Goal: Task Accomplishment & Management: Manage account settings

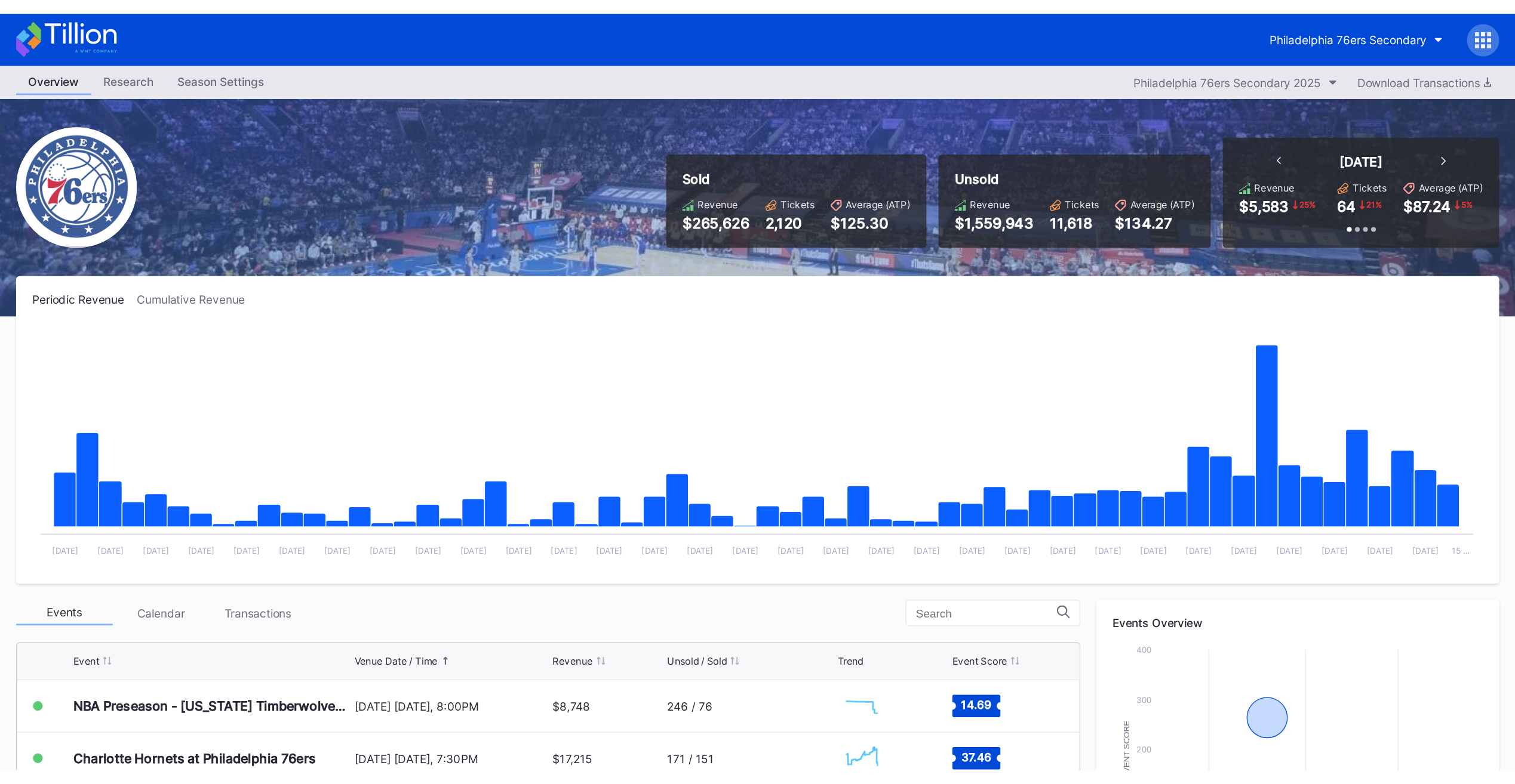
scroll to position [39, 0]
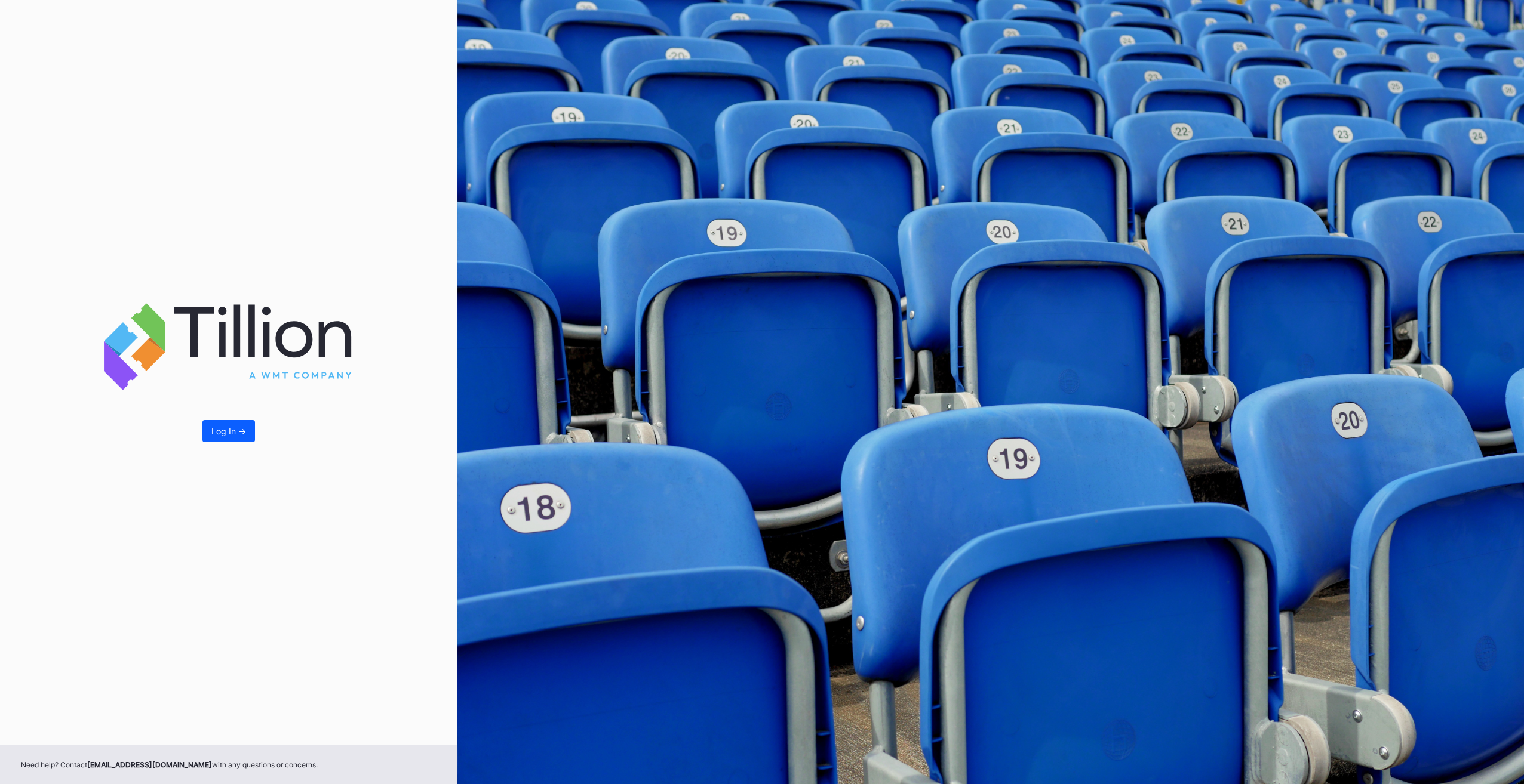
click at [217, 444] on div "Log In ->" at bounding box center [228, 373] width 458 height 745
click at [222, 434] on div "Log In ->" at bounding box center [228, 431] width 35 height 10
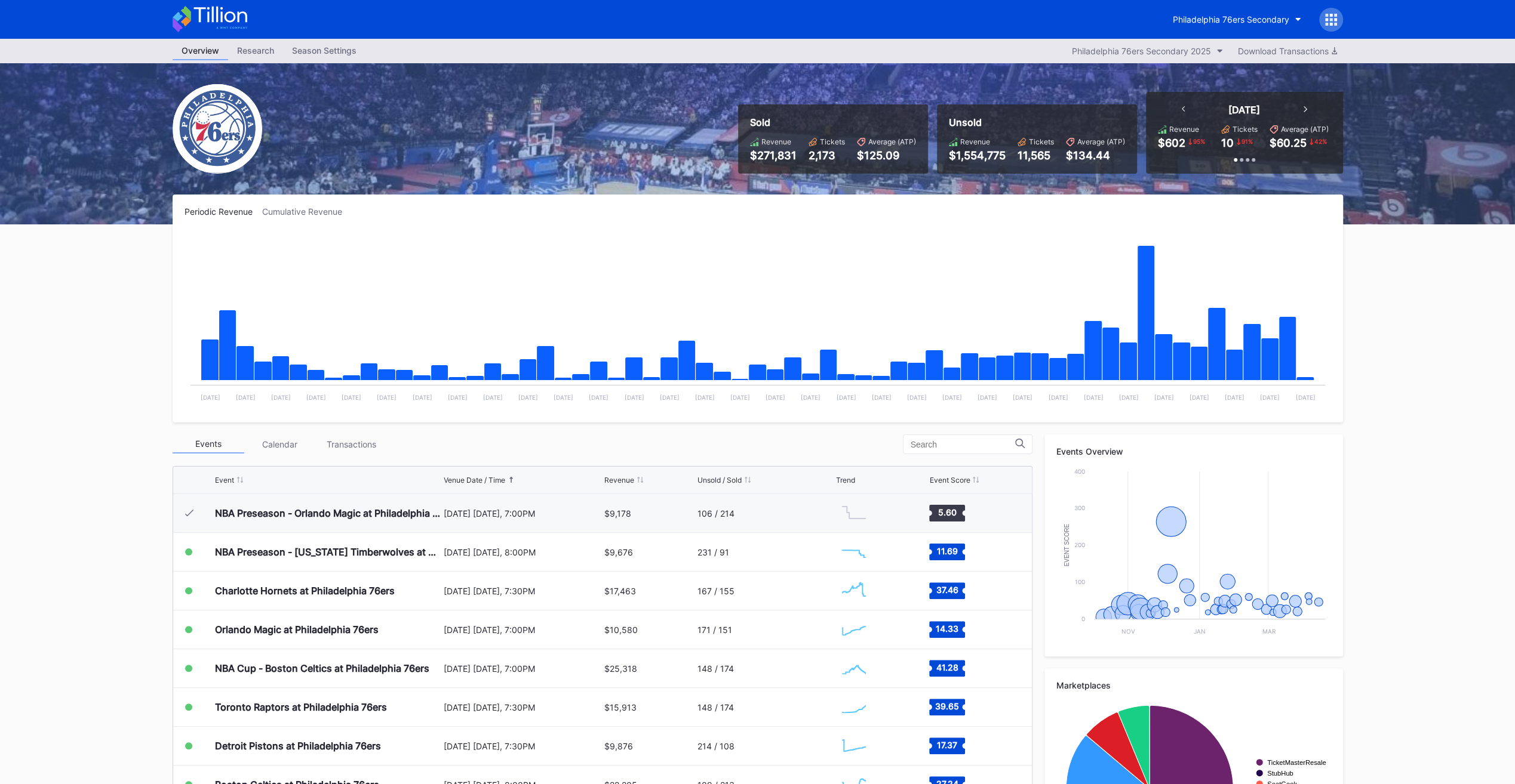
scroll to position [39, 0]
click at [1226, 18] on div "Philadelphia 76ers Secondary" at bounding box center [1230, 19] width 116 height 10
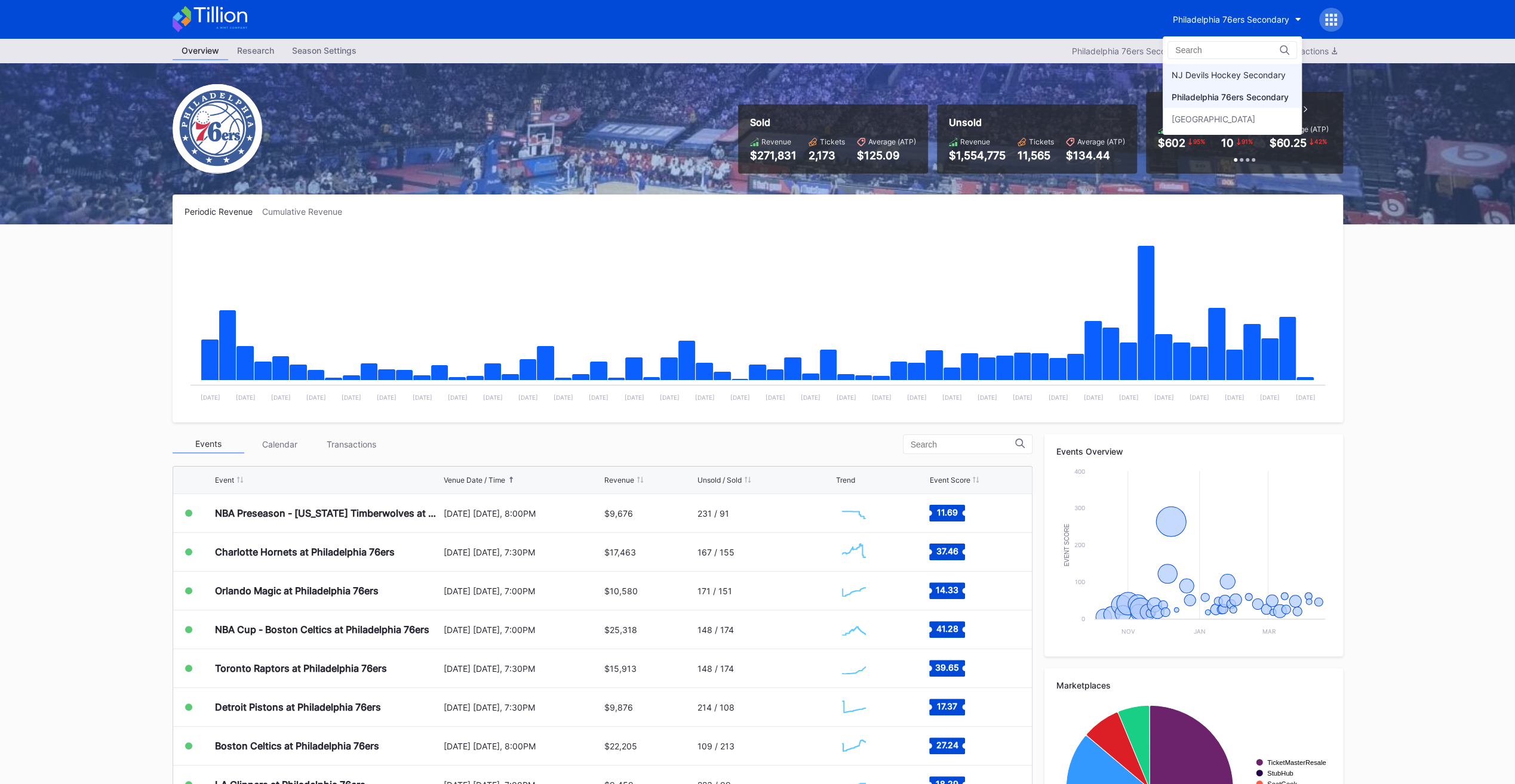
click at [1235, 75] on div "NJ Devils Hockey Secondary" at bounding box center [1229, 75] width 114 height 10
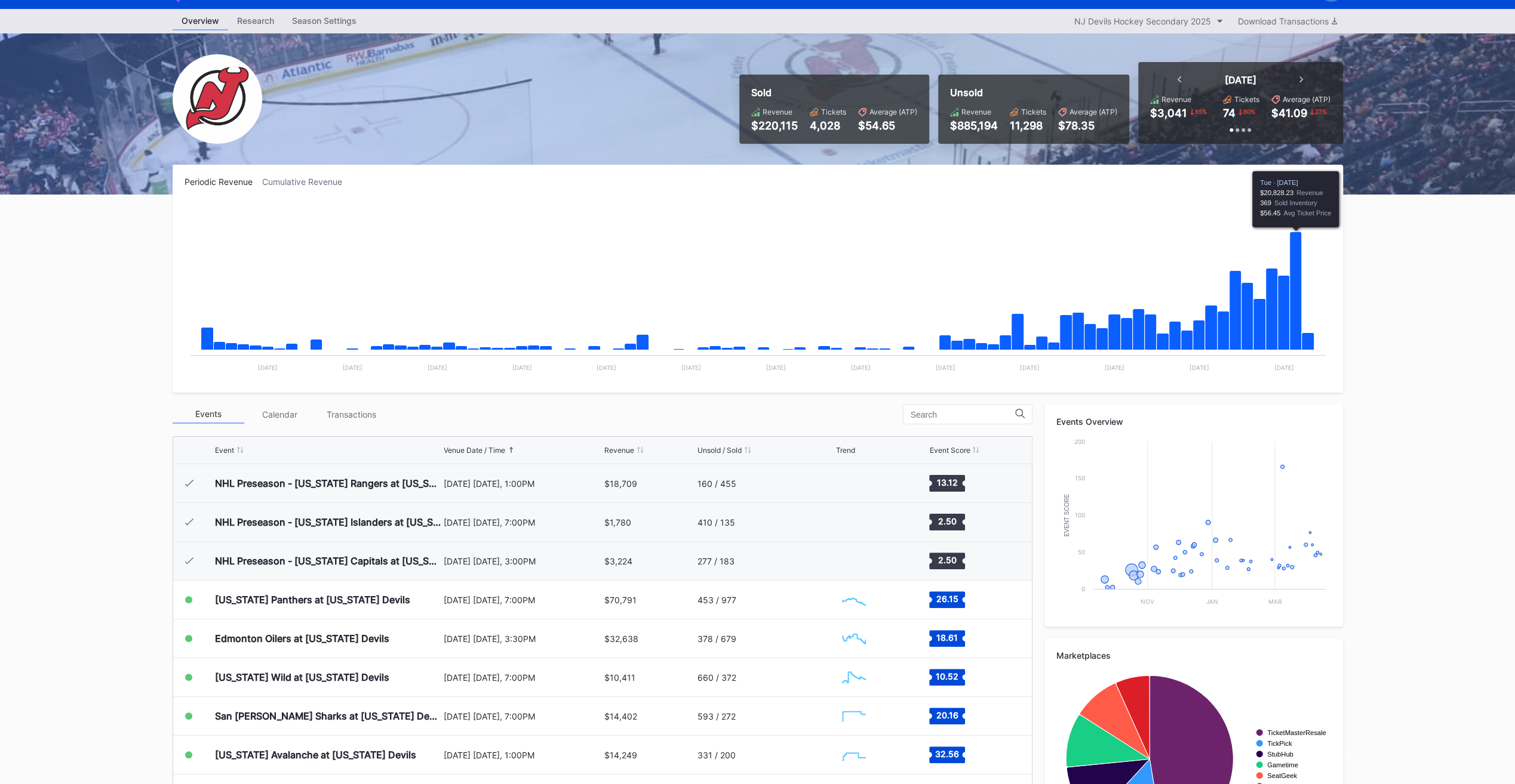
scroll to position [116, 0]
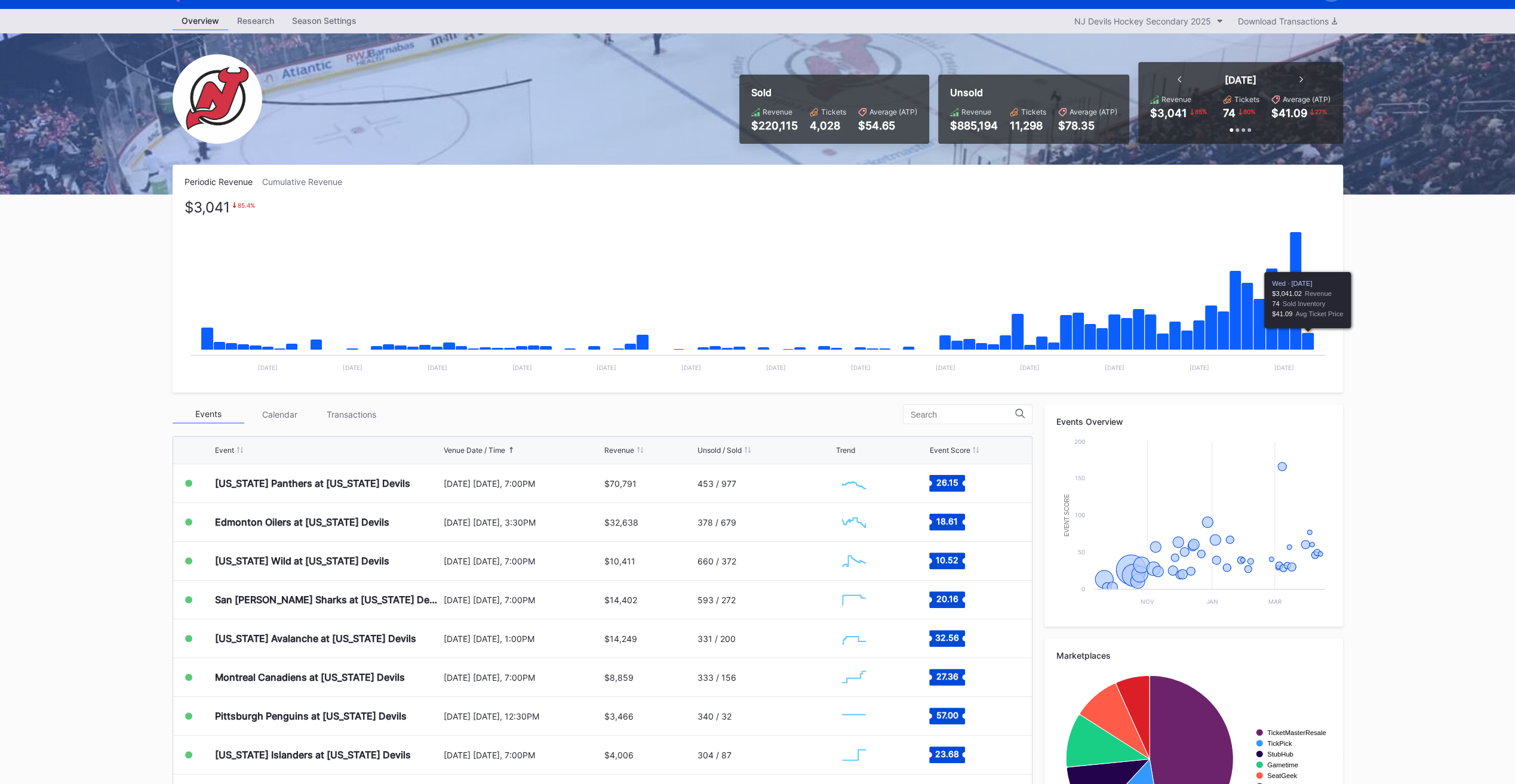
click at [1309, 340] on icon "Chart title" at bounding box center [1307, 341] width 12 height 17
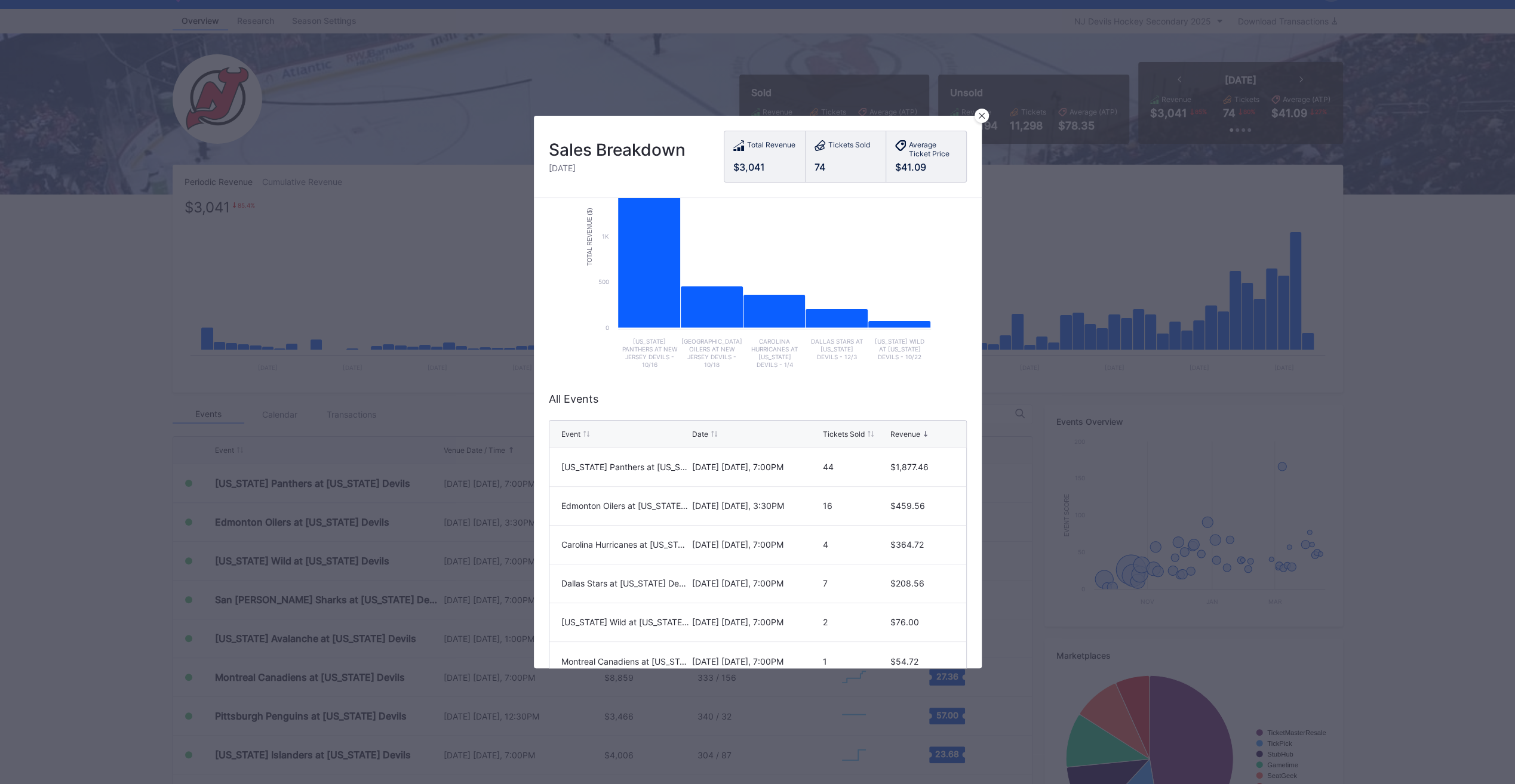
scroll to position [96, 0]
click at [981, 118] on icon at bounding box center [981, 115] width 6 height 6
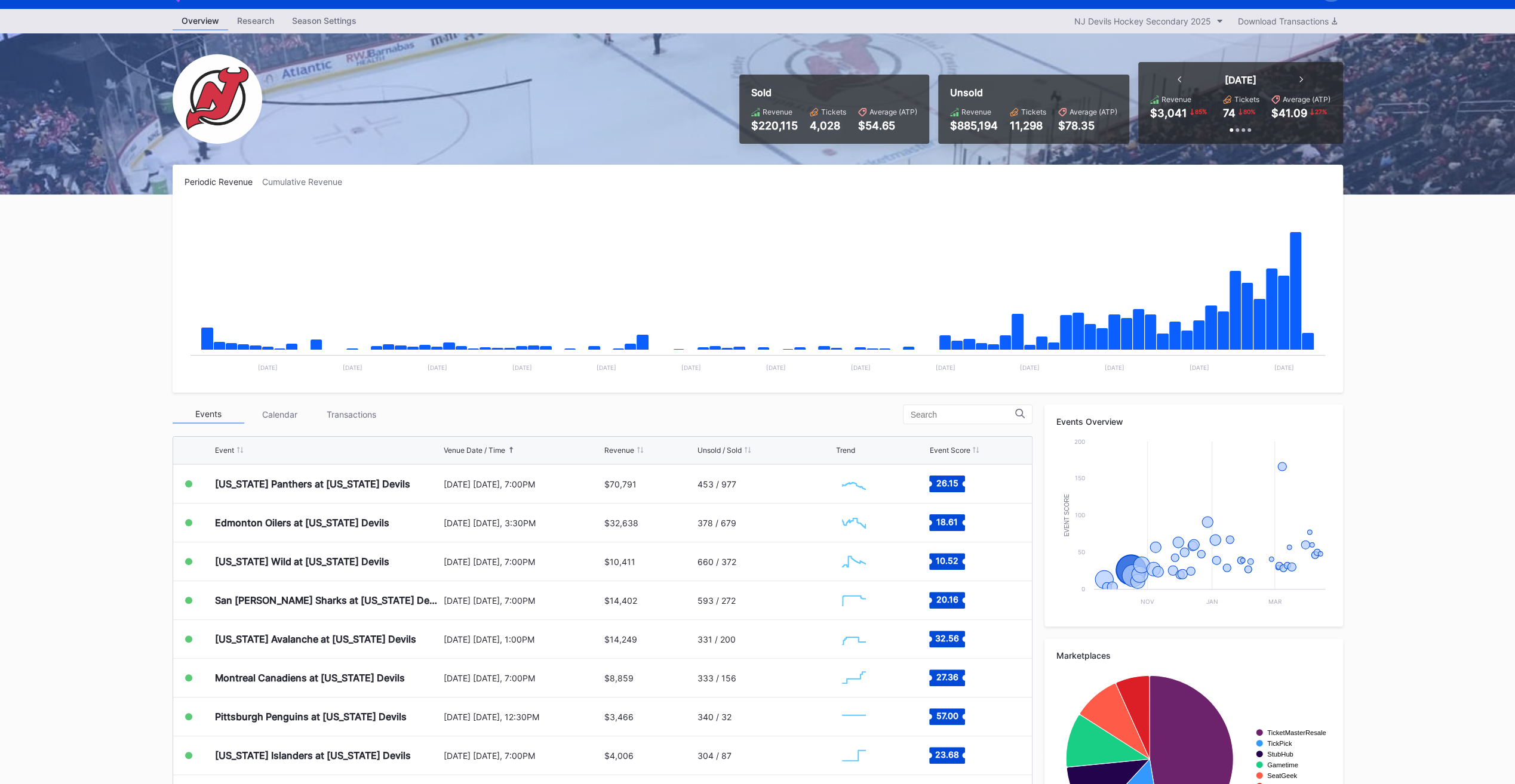
drag, startPoint x: 736, startPoint y: 480, endPoint x: 1129, endPoint y: 439, distance: 395.1
click at [1129, 439] on div "Events Calendar Transactions Event Venue Date / Time Revenue Unsold / Sold Tren…" at bounding box center [757, 632] width 1170 height 456
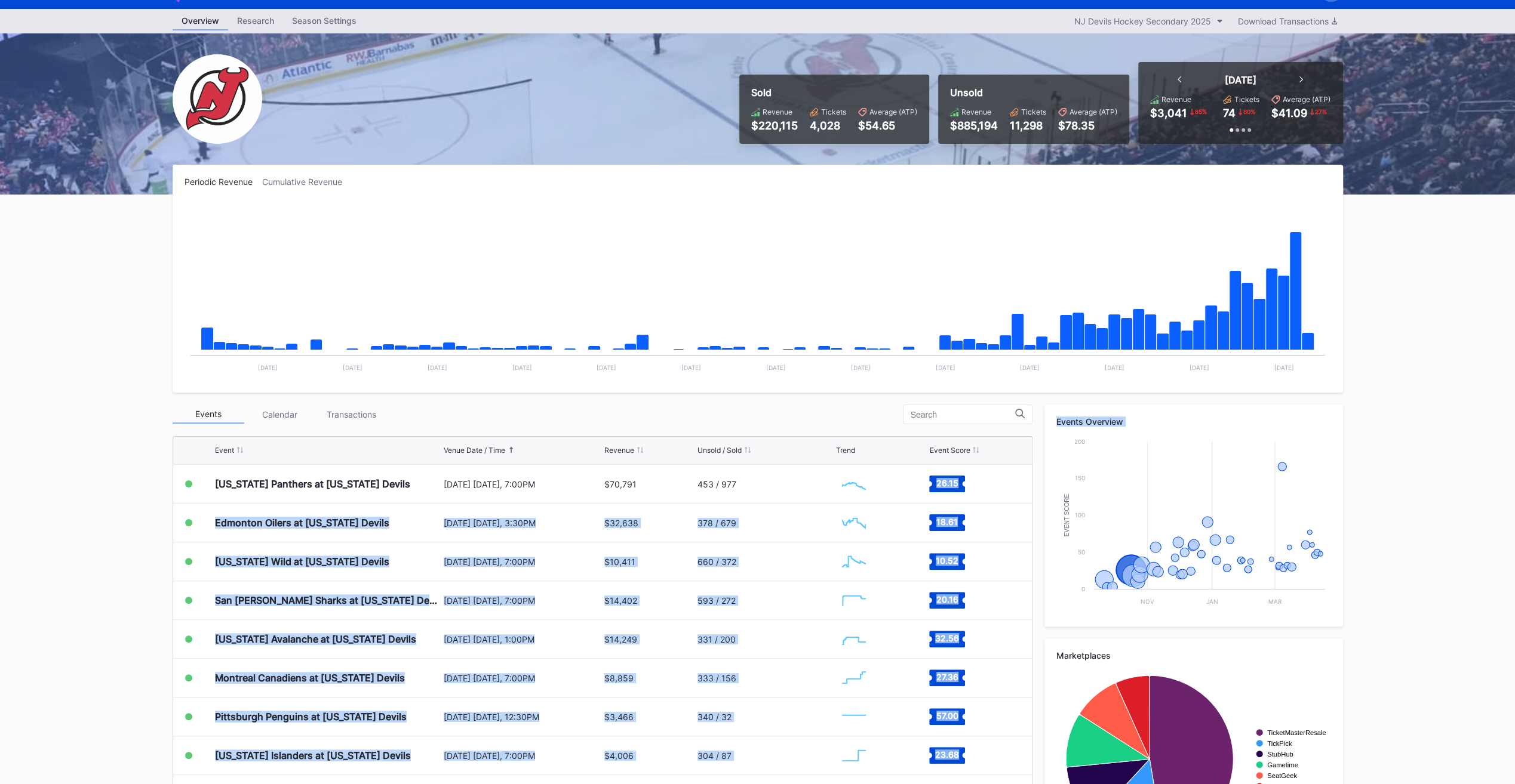
scroll to position [116, 0]
drag, startPoint x: 1129, startPoint y: 439, endPoint x: 1304, endPoint y: 320, distance: 211.6
click at [1288, 315] on icon "Chart title" at bounding box center [1283, 313] width 12 height 75
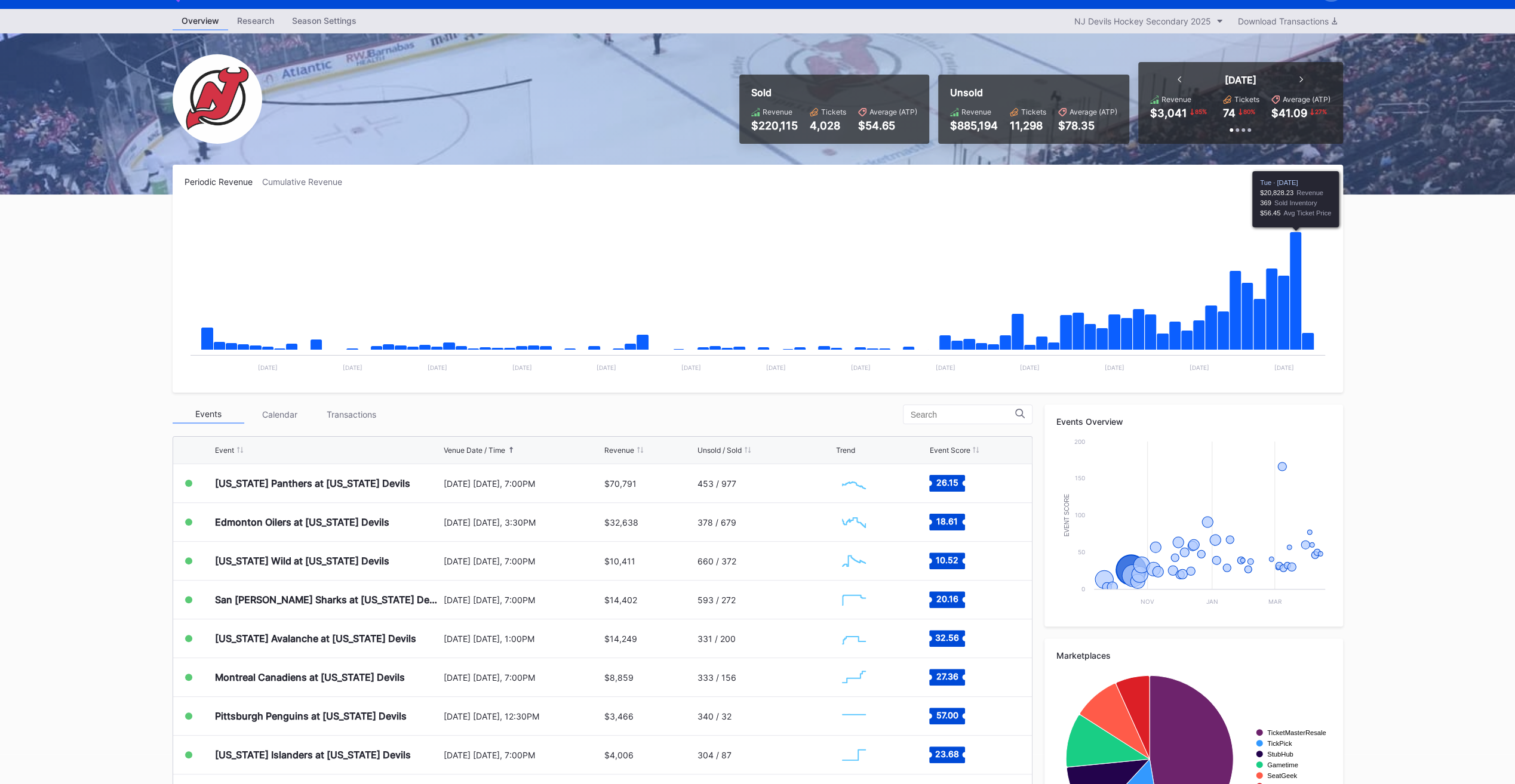
click at [1442, 318] on div "Overview Research Season Settings NJ Devils Hockey Secondary 2025 Download Tran…" at bounding box center [757, 441] width 1515 height 864
click at [1296, 270] on icon "Chart title" at bounding box center [1295, 291] width 12 height 118
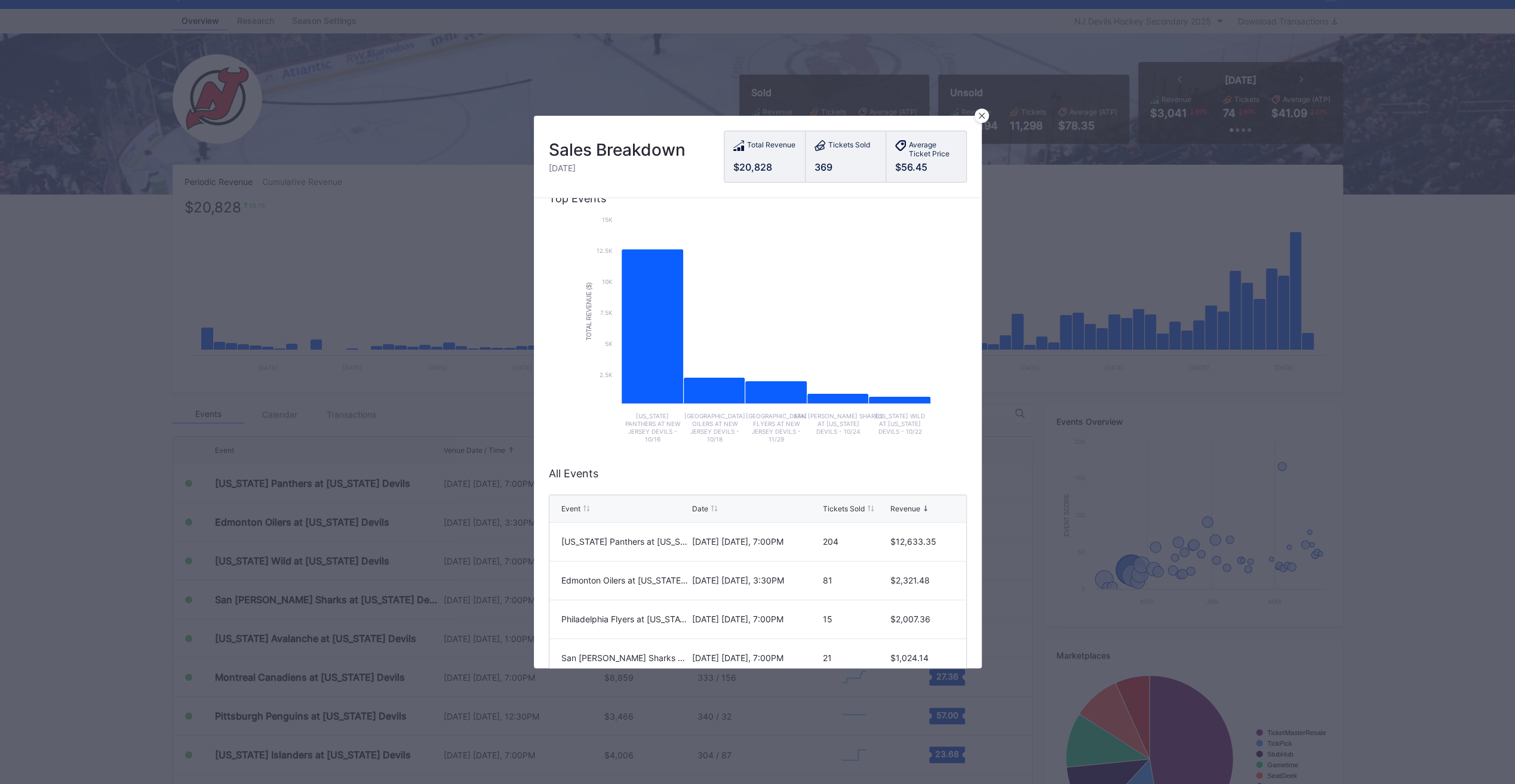
scroll to position [34, 0]
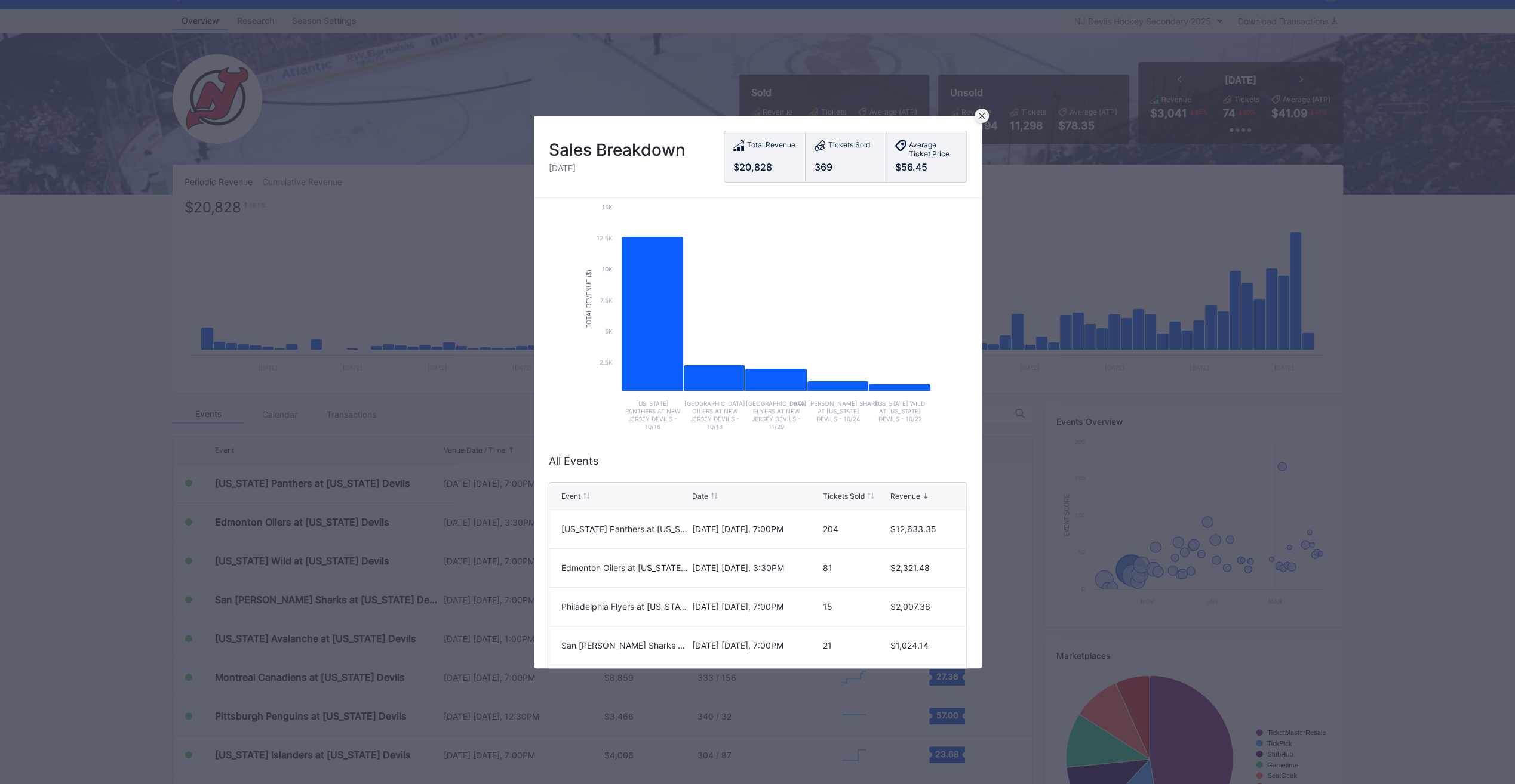
click at [979, 114] on icon at bounding box center [981, 115] width 6 height 6
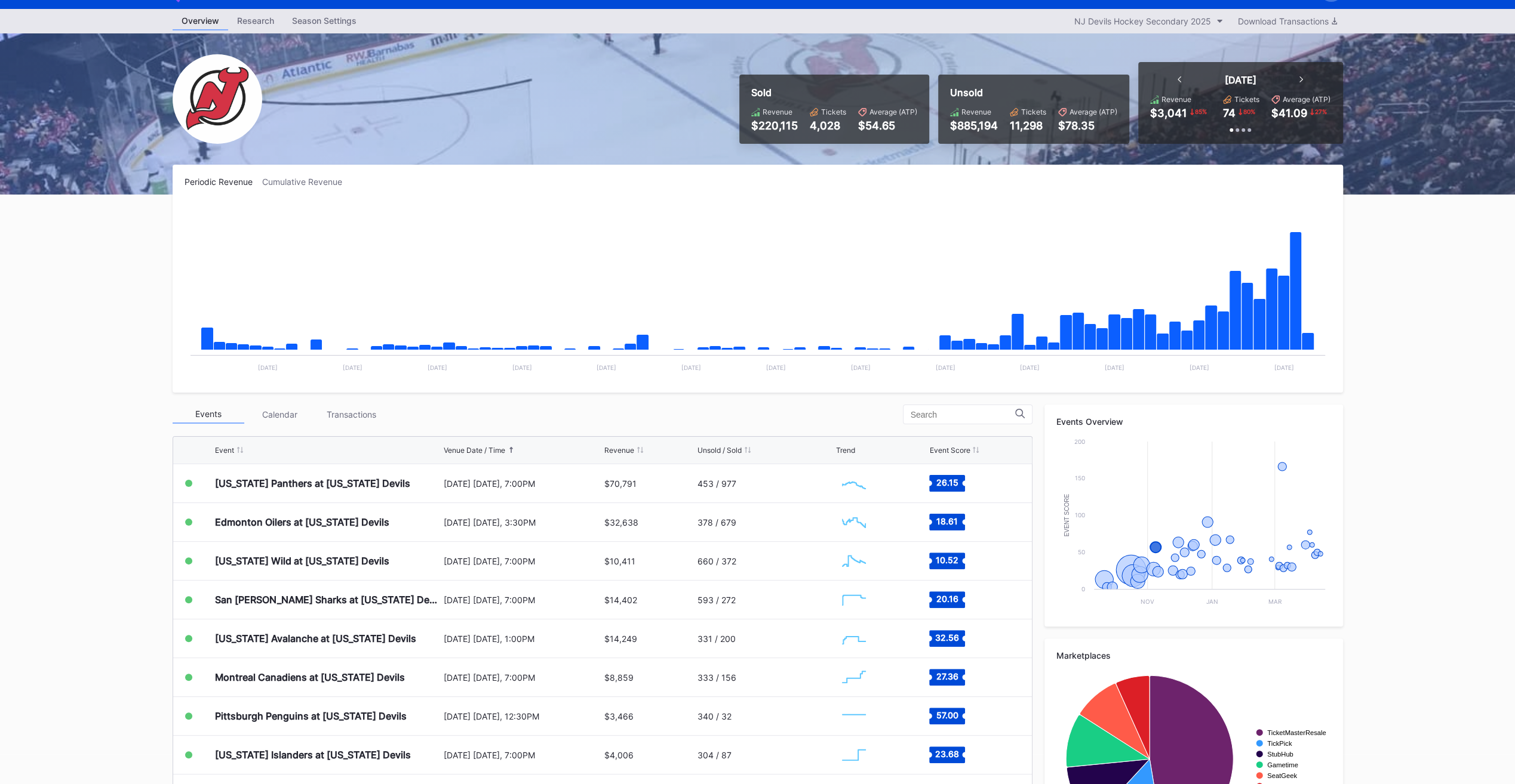
scroll to position [0, 0]
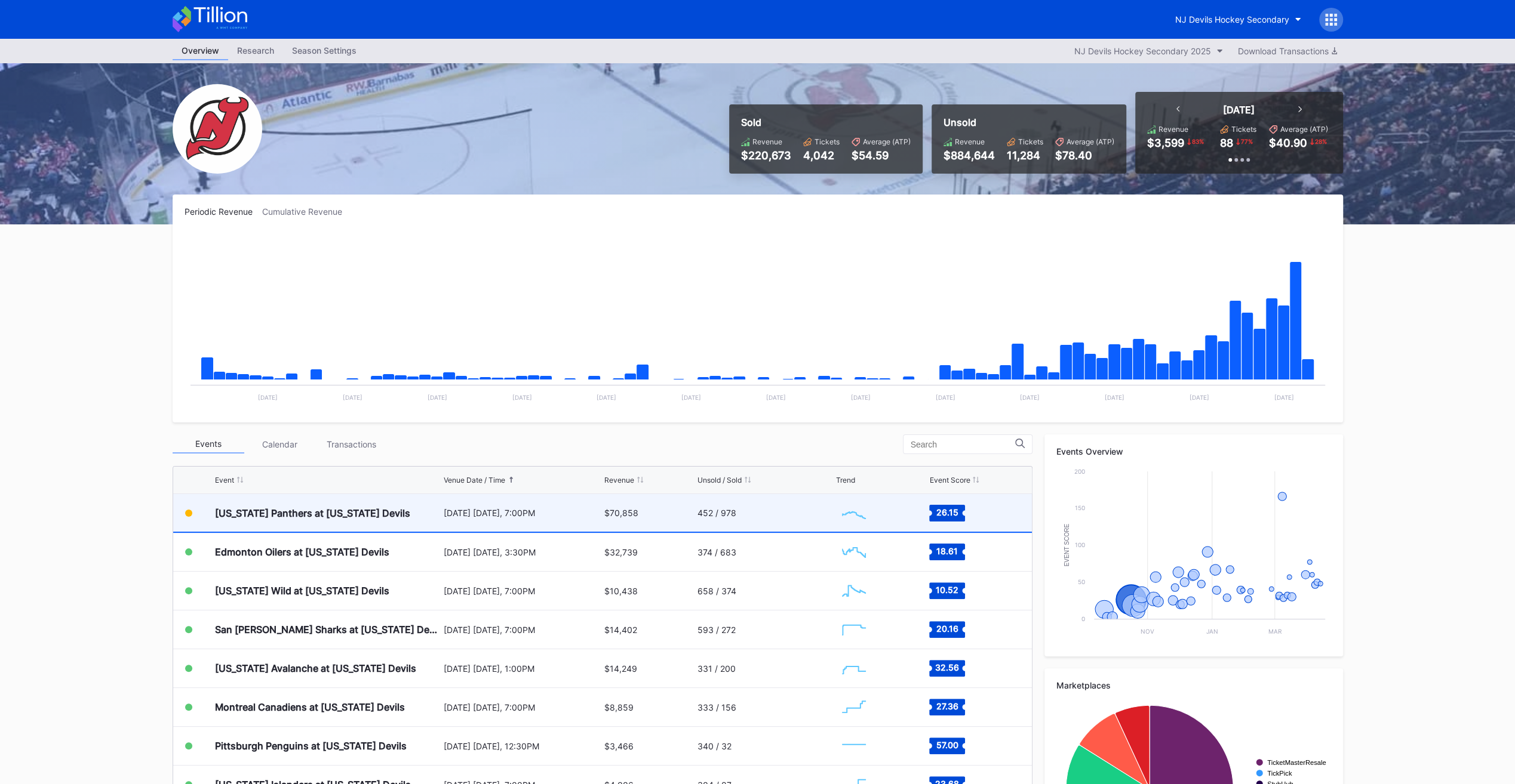
scroll to position [115, 0]
click at [739, 510] on div "452 / 978" at bounding box center [765, 514] width 135 height 38
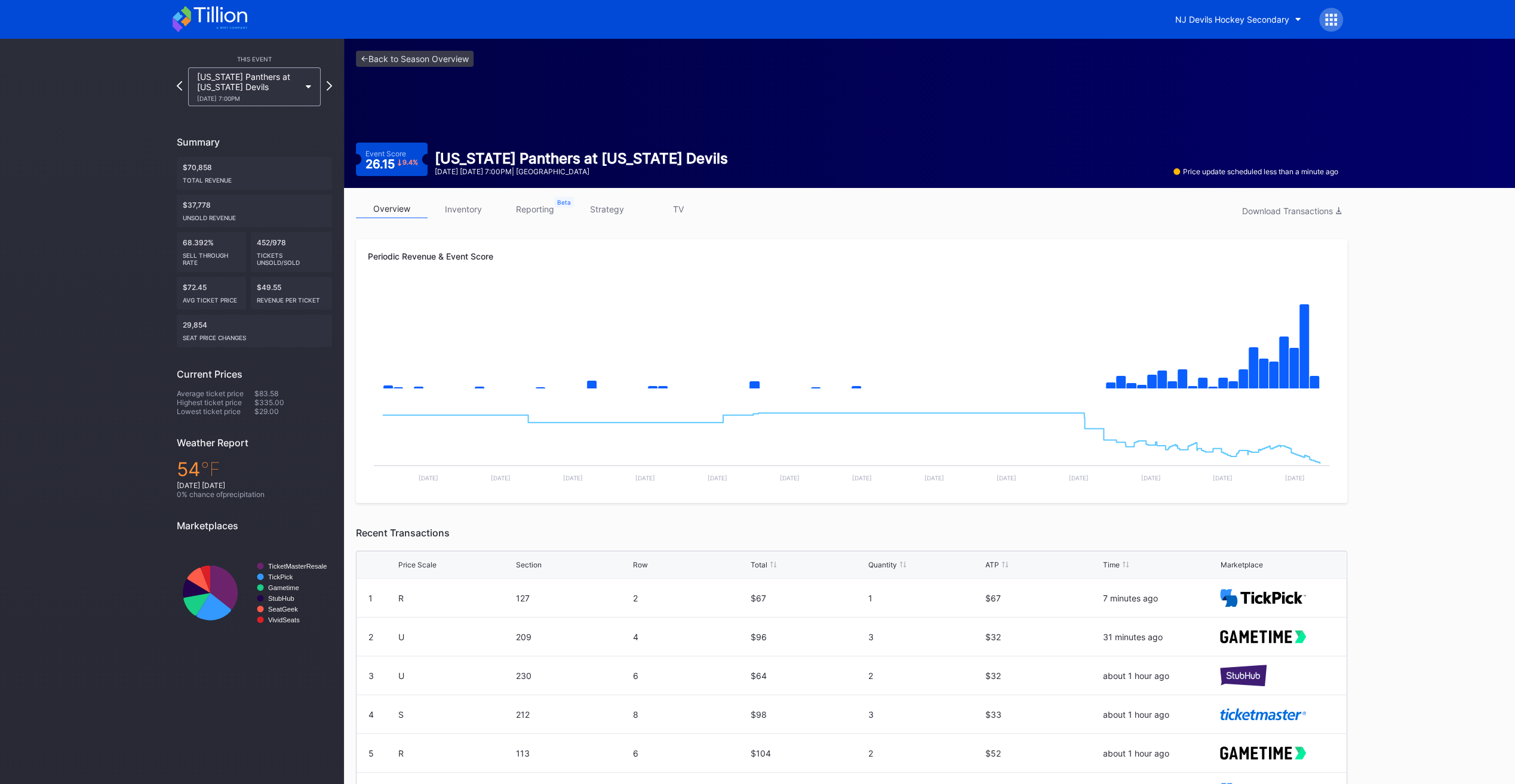
click at [458, 212] on link "inventory" at bounding box center [463, 209] width 72 height 18
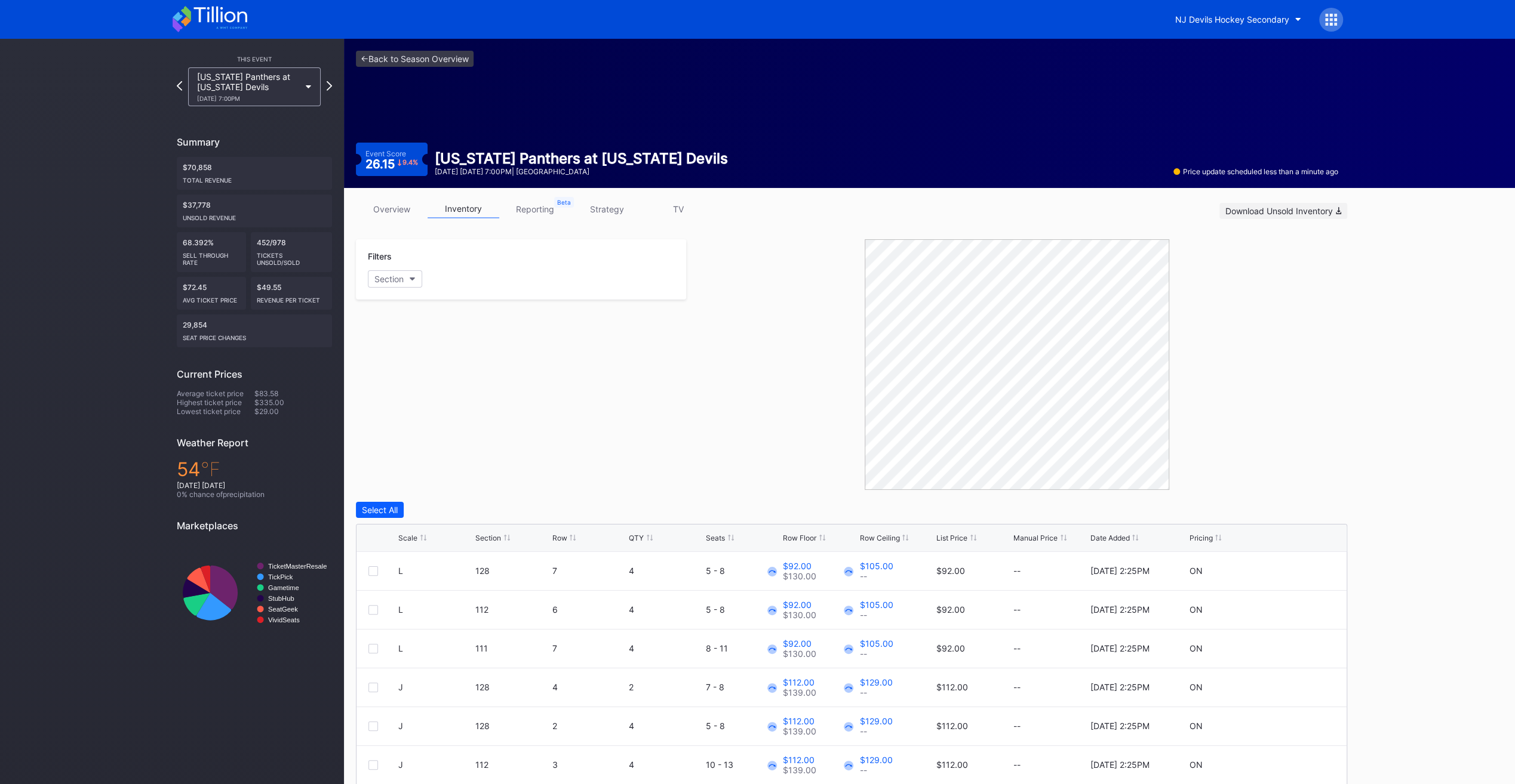
click at [1295, 206] on div "Download Unsold Inventory" at bounding box center [1283, 211] width 115 height 10
click at [603, 375] on div "Filters Section" at bounding box center [521, 364] width 330 height 251
click at [944, 541] on div "List Price" at bounding box center [952, 538] width 31 height 9
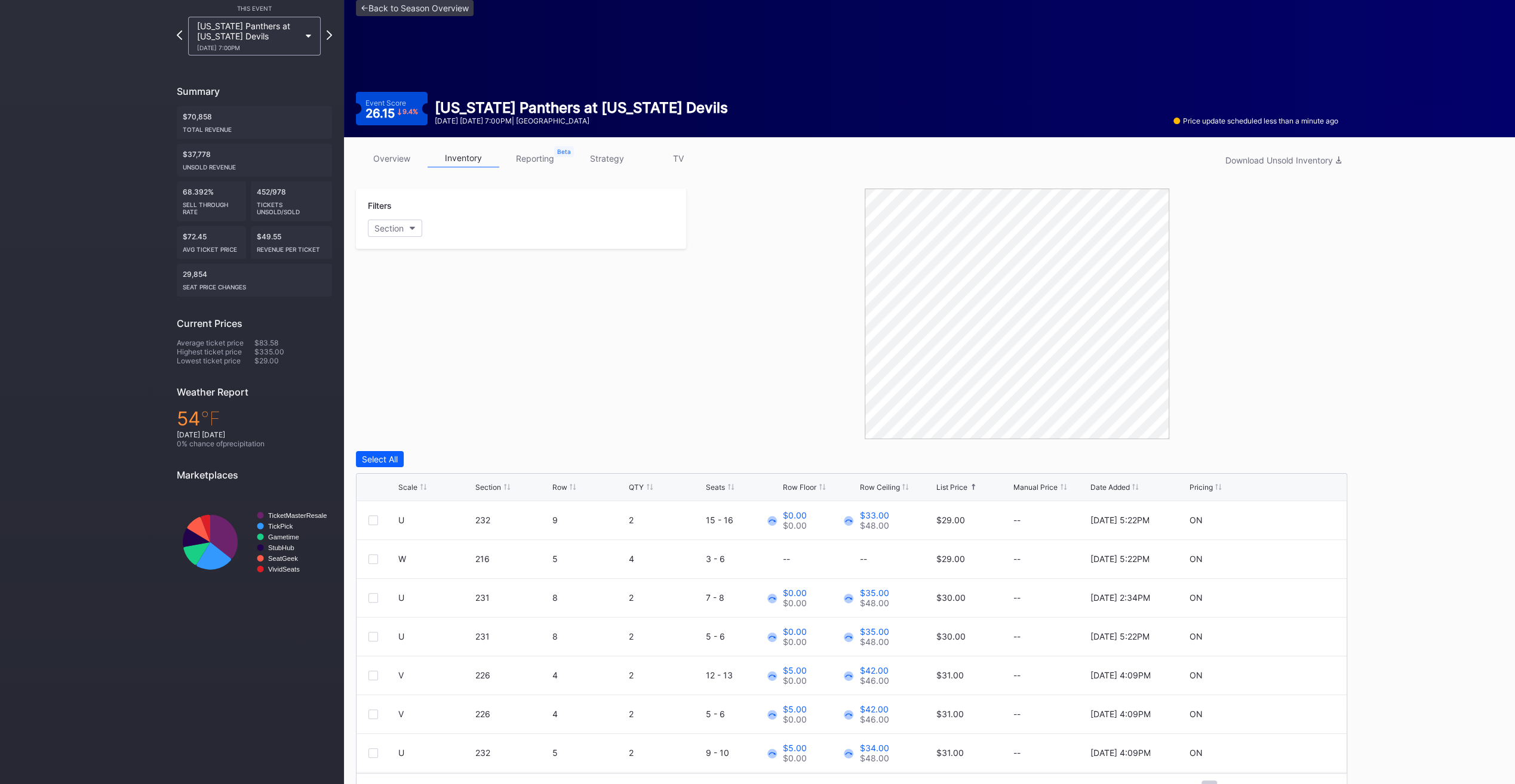
scroll to position [39, 0]
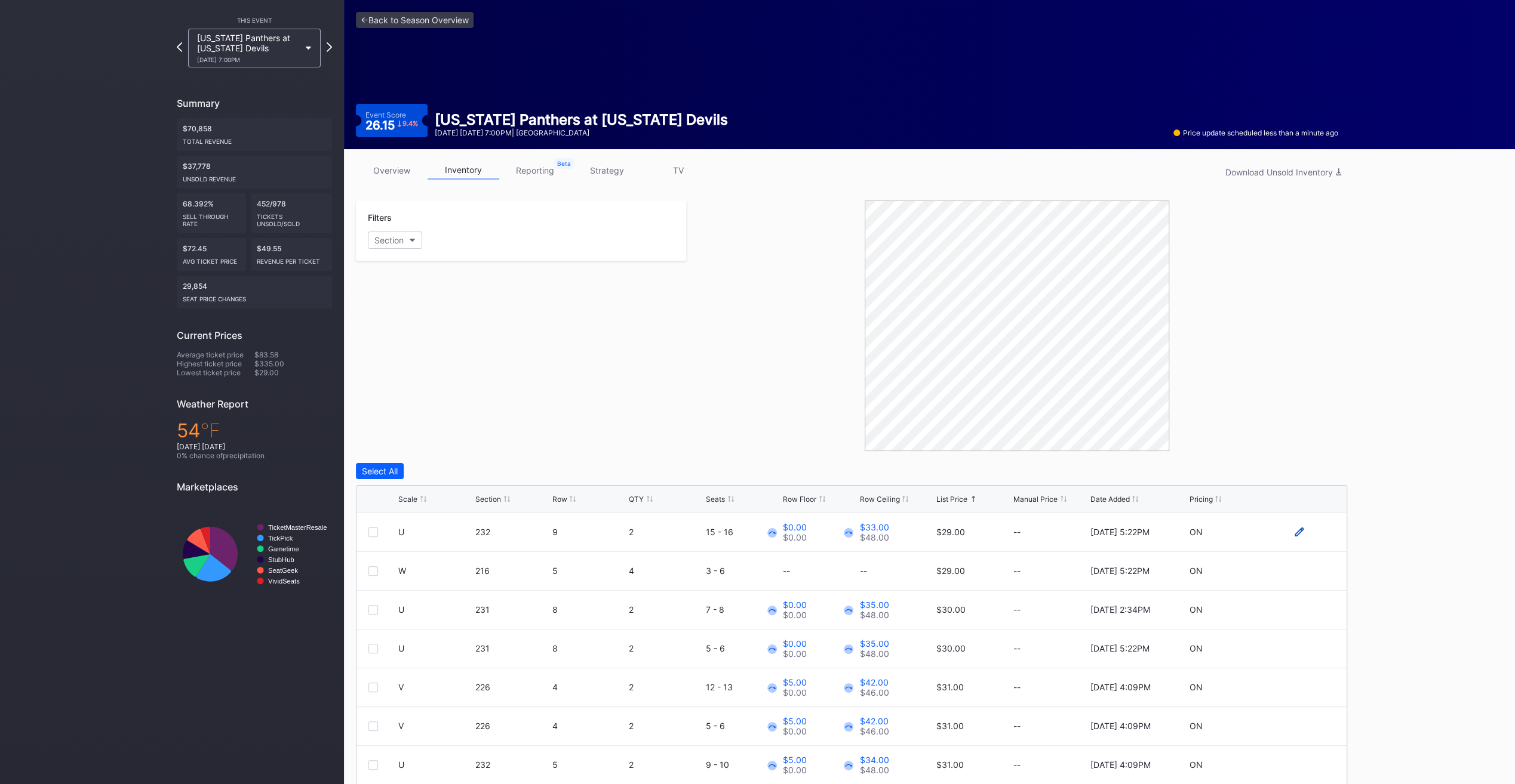
click at [1295, 533] on icon at bounding box center [1299, 532] width 9 height 9
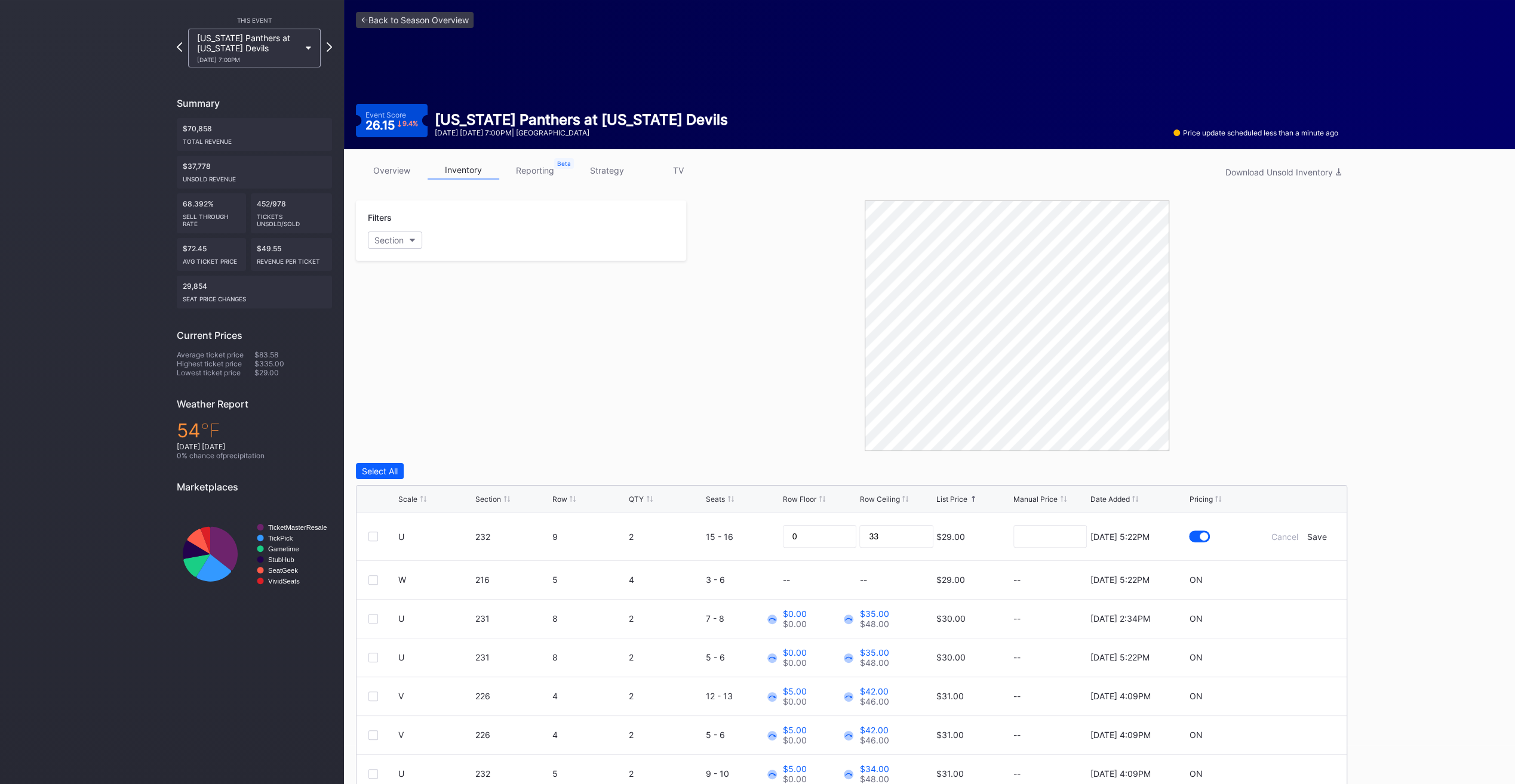
click at [606, 169] on link "strategy" at bounding box center [606, 170] width 72 height 18
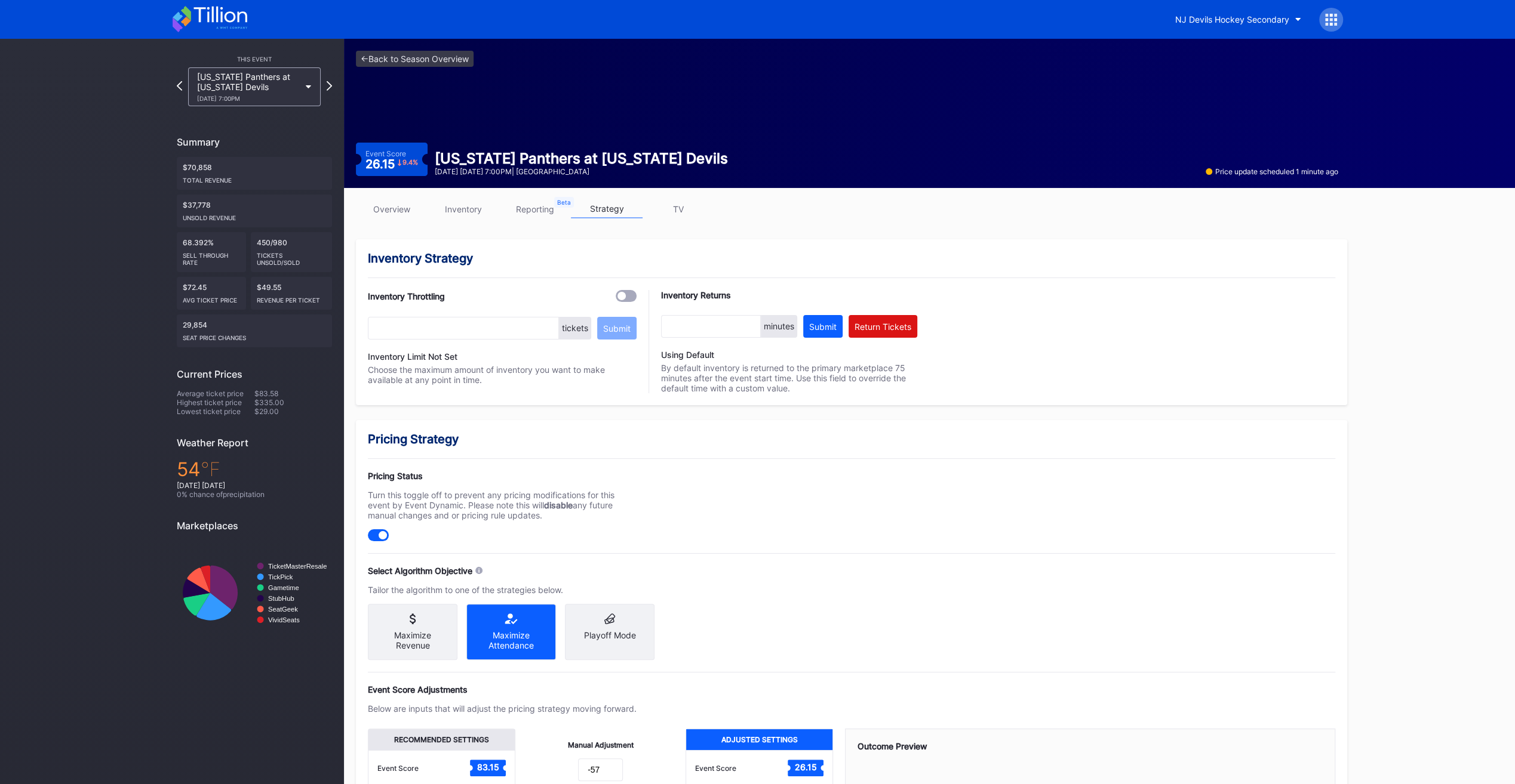
scroll to position [200, 0]
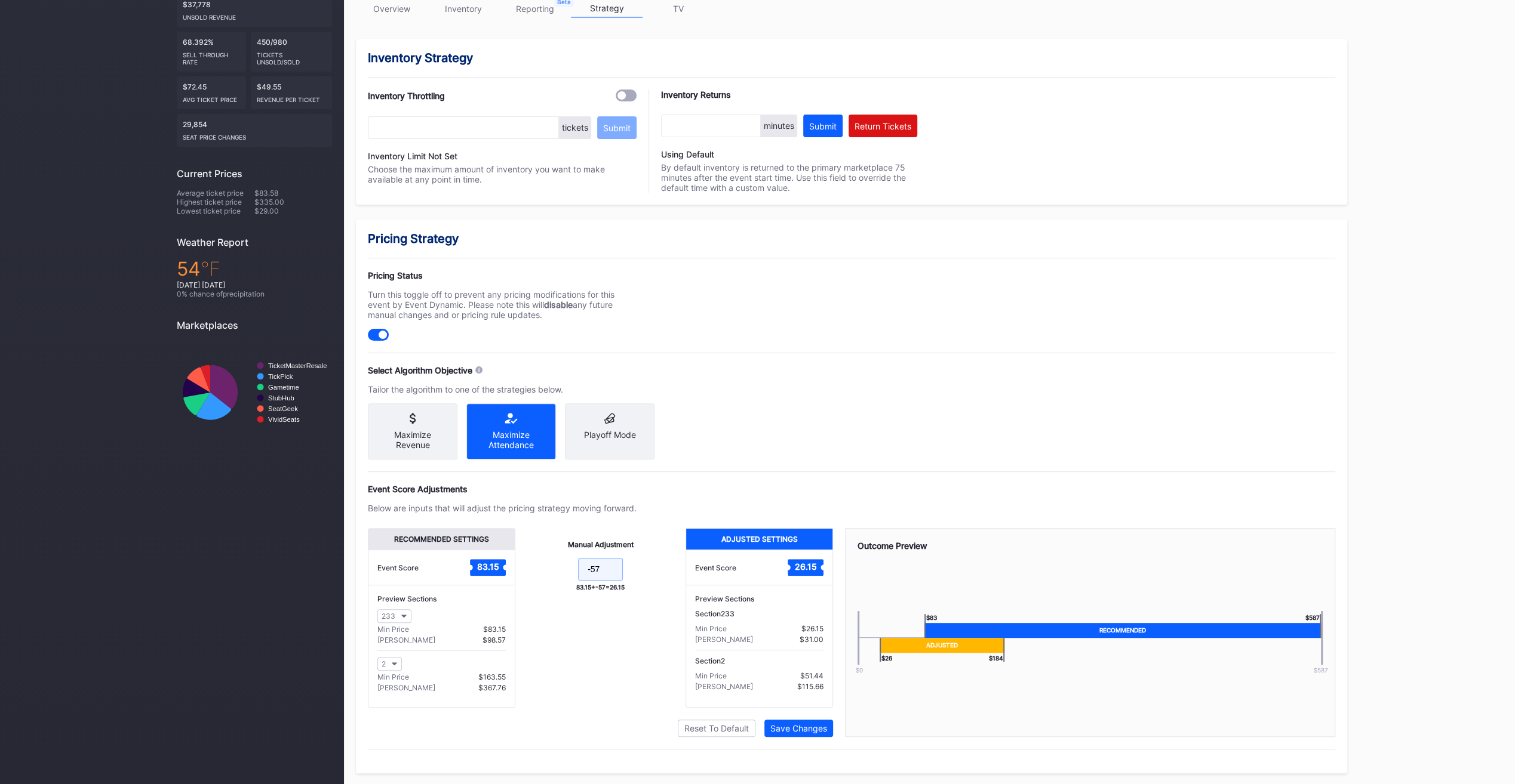
click at [618, 577] on input "-57" at bounding box center [600, 570] width 45 height 23
type input "-56"
click at [791, 730] on div "Save Changes" at bounding box center [798, 729] width 57 height 10
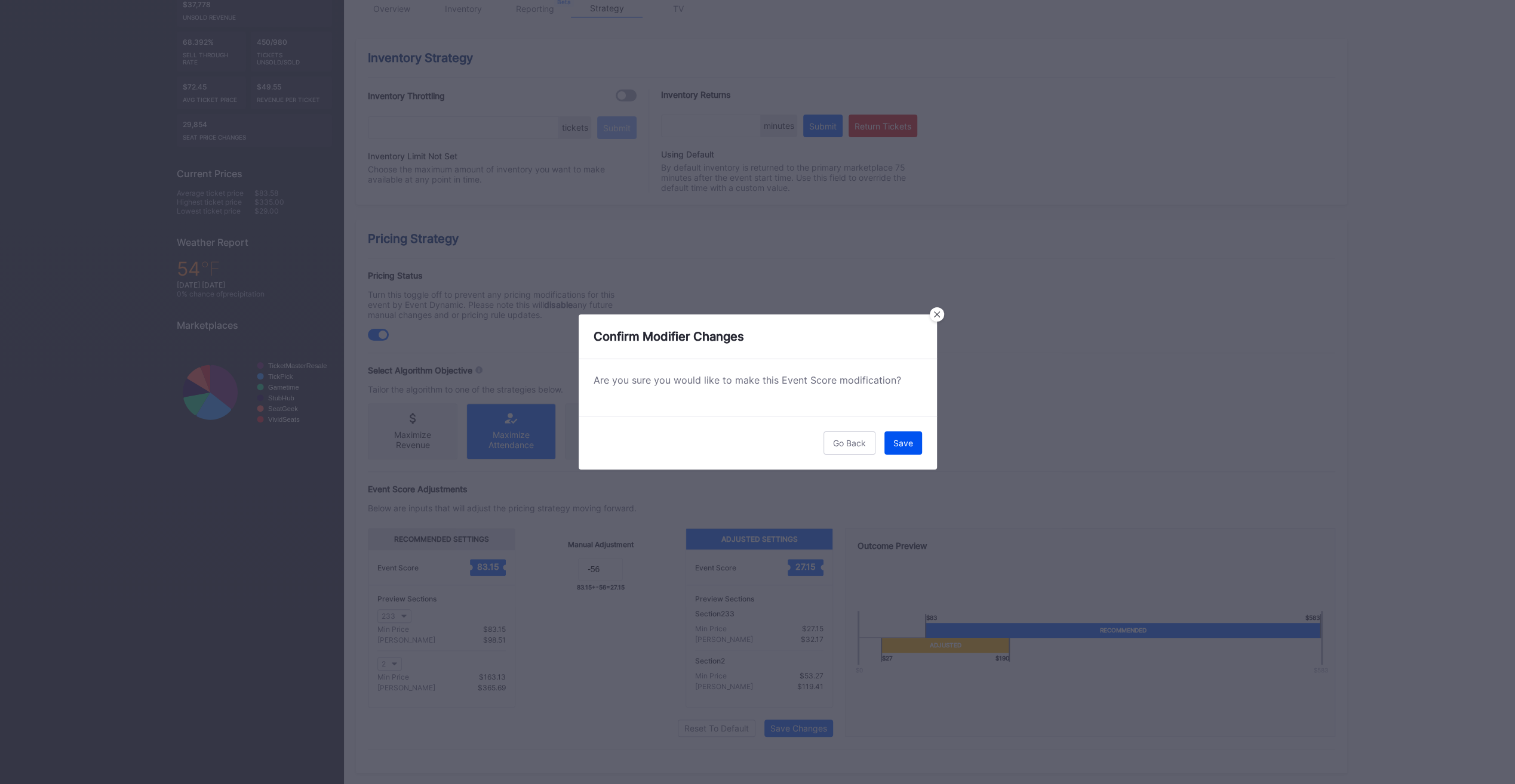
click at [903, 448] on button "Save" at bounding box center [903, 443] width 38 height 23
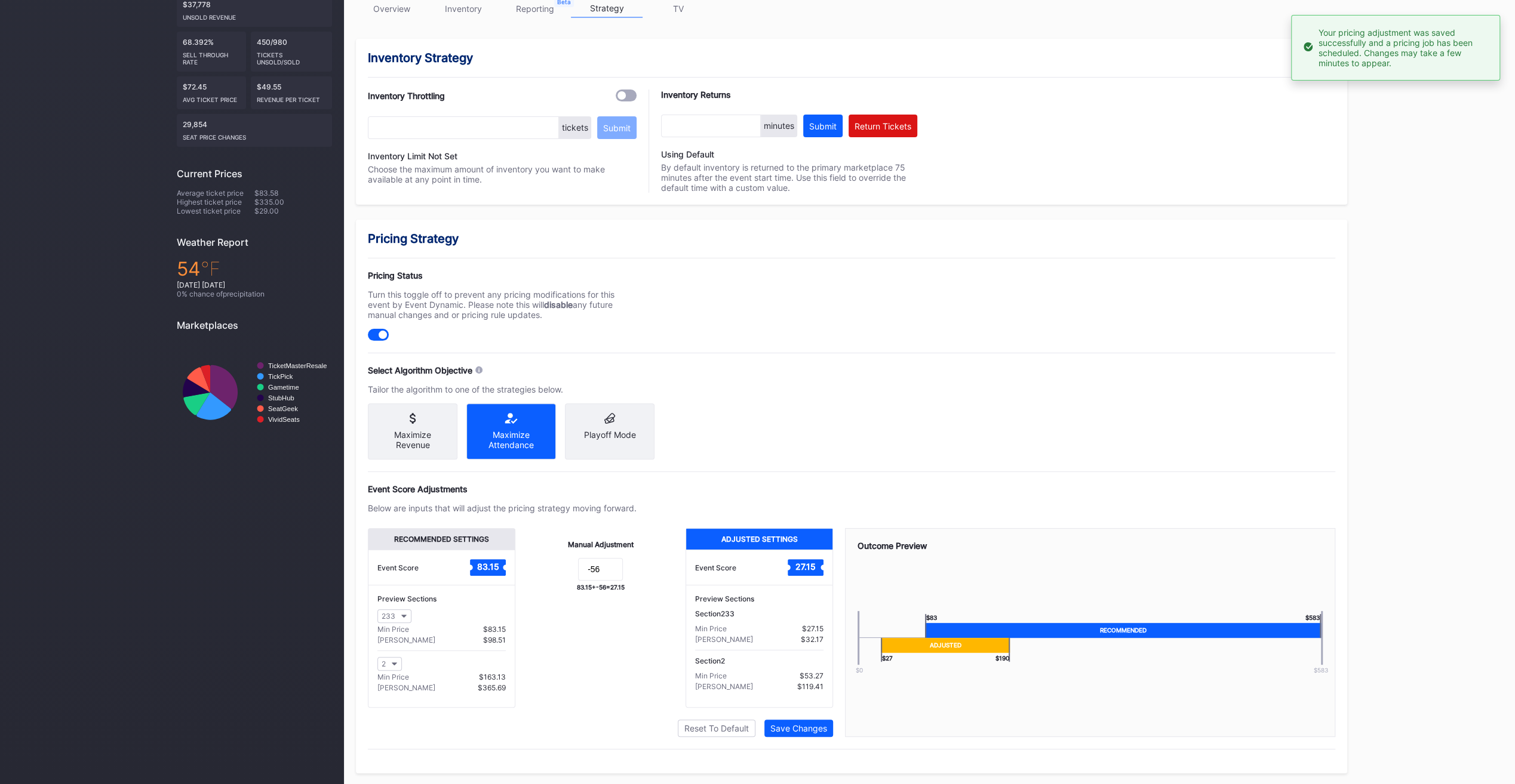
scroll to position [0, 0]
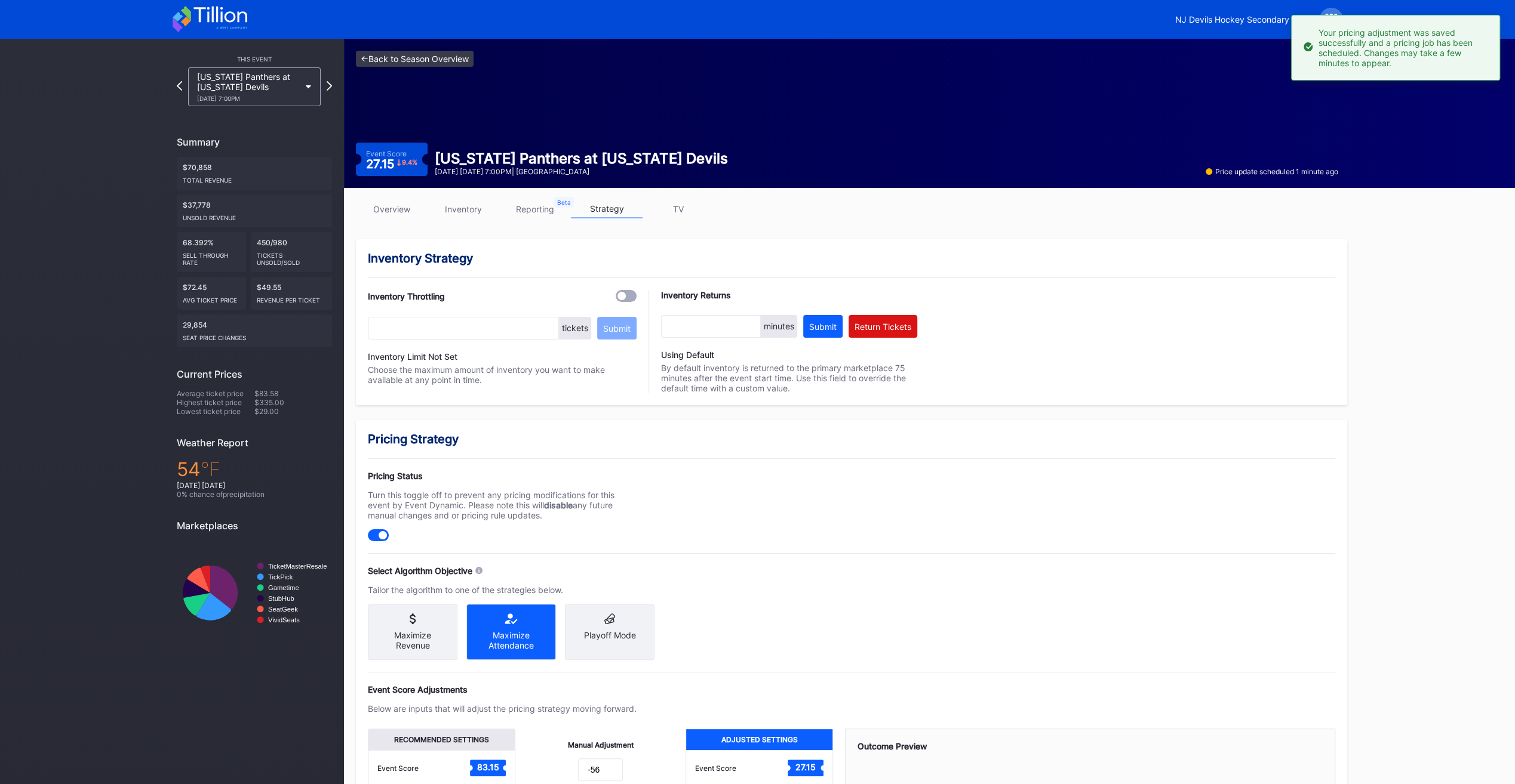
click at [427, 62] on link "<- Back to Season Overview" at bounding box center [415, 59] width 118 height 16
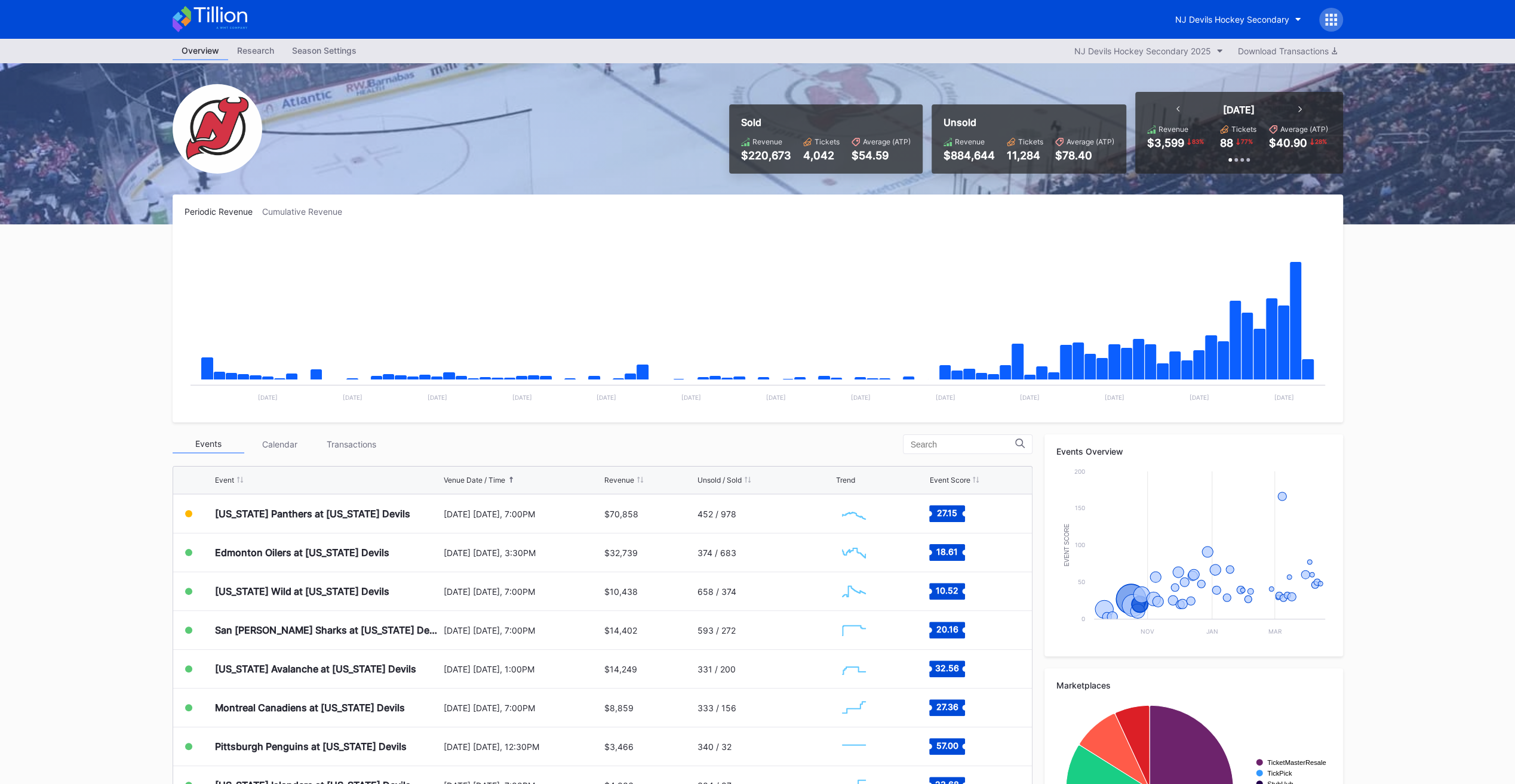
scroll to position [116, 0]
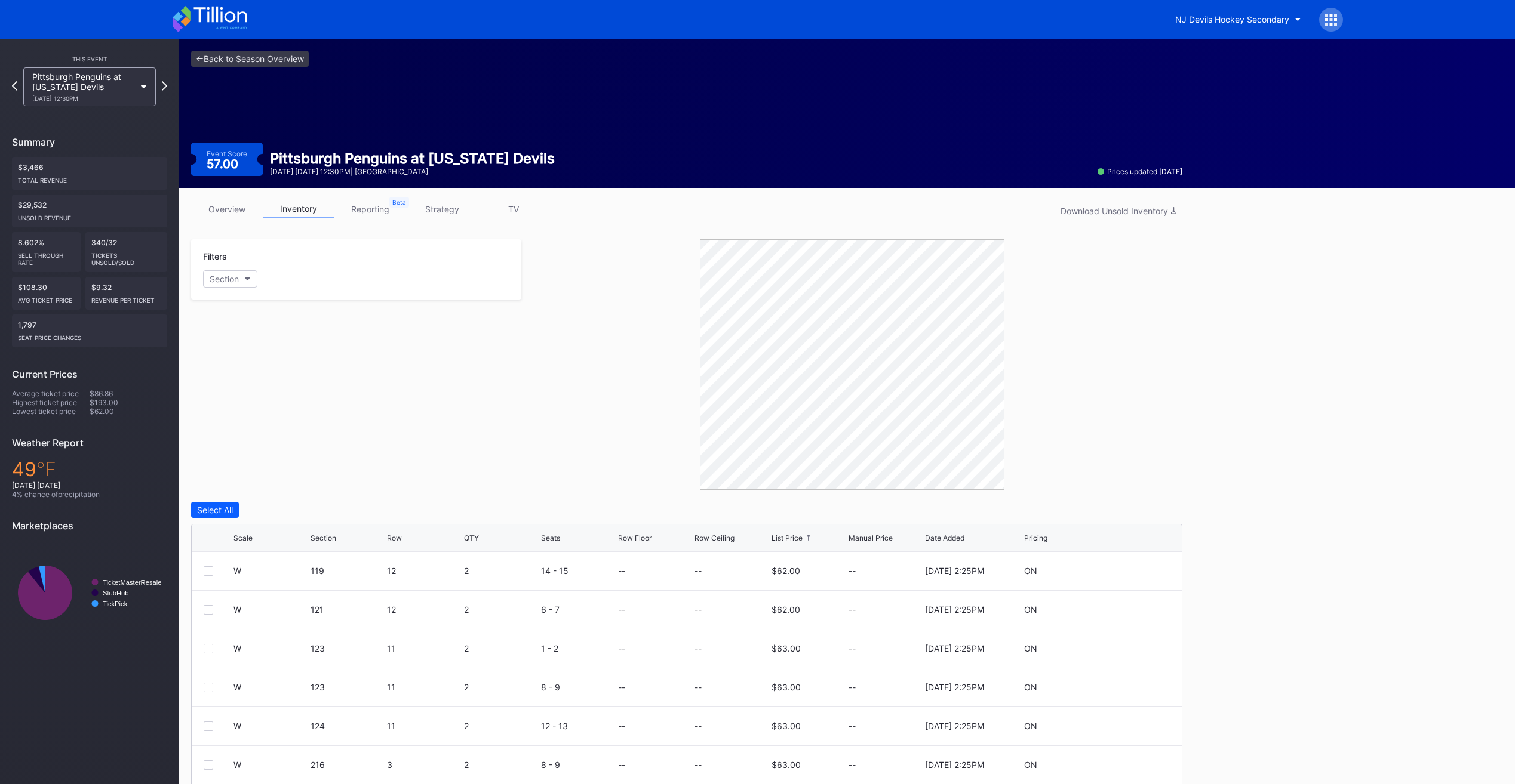
scroll to position [79, 0]
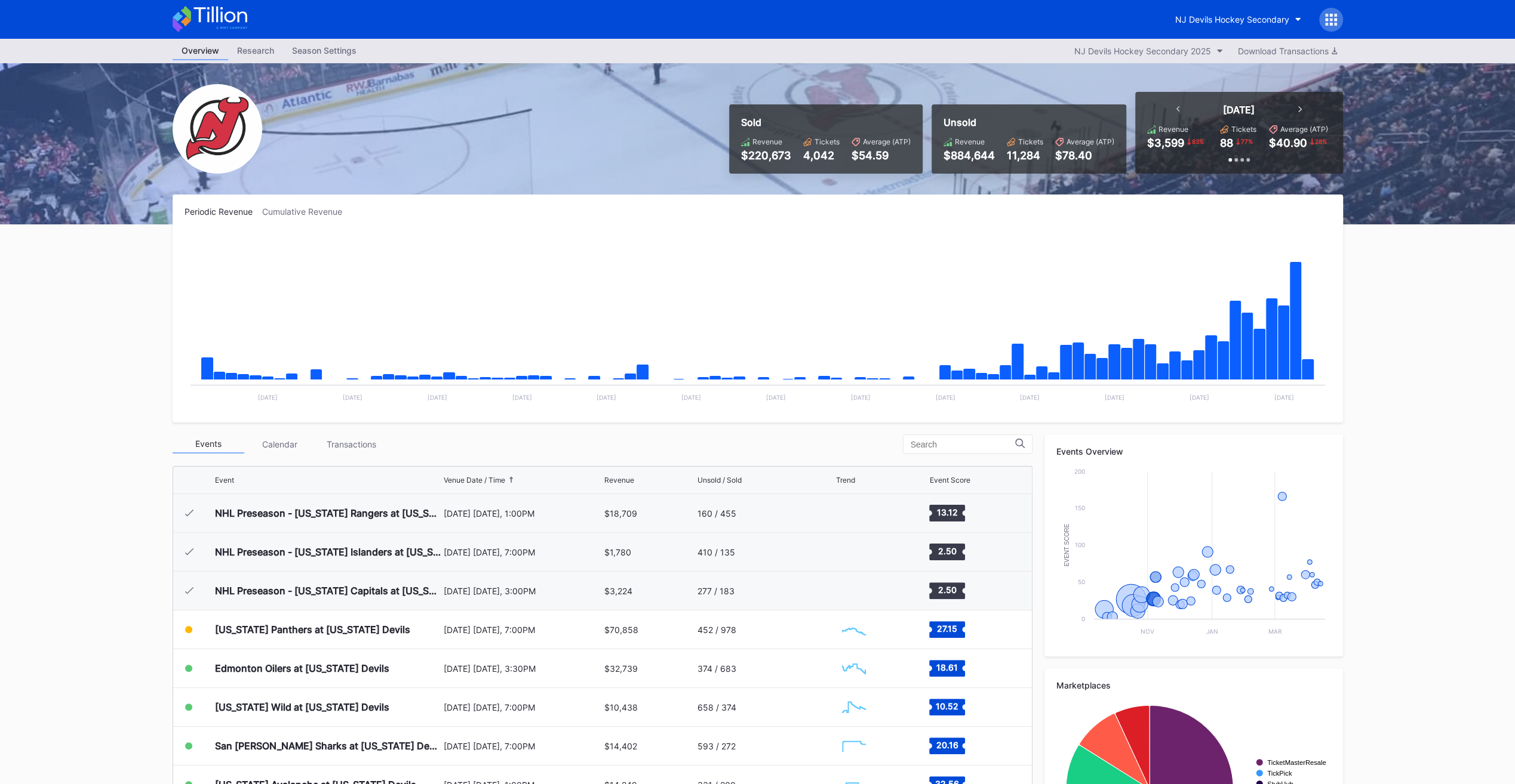
scroll to position [116, 0]
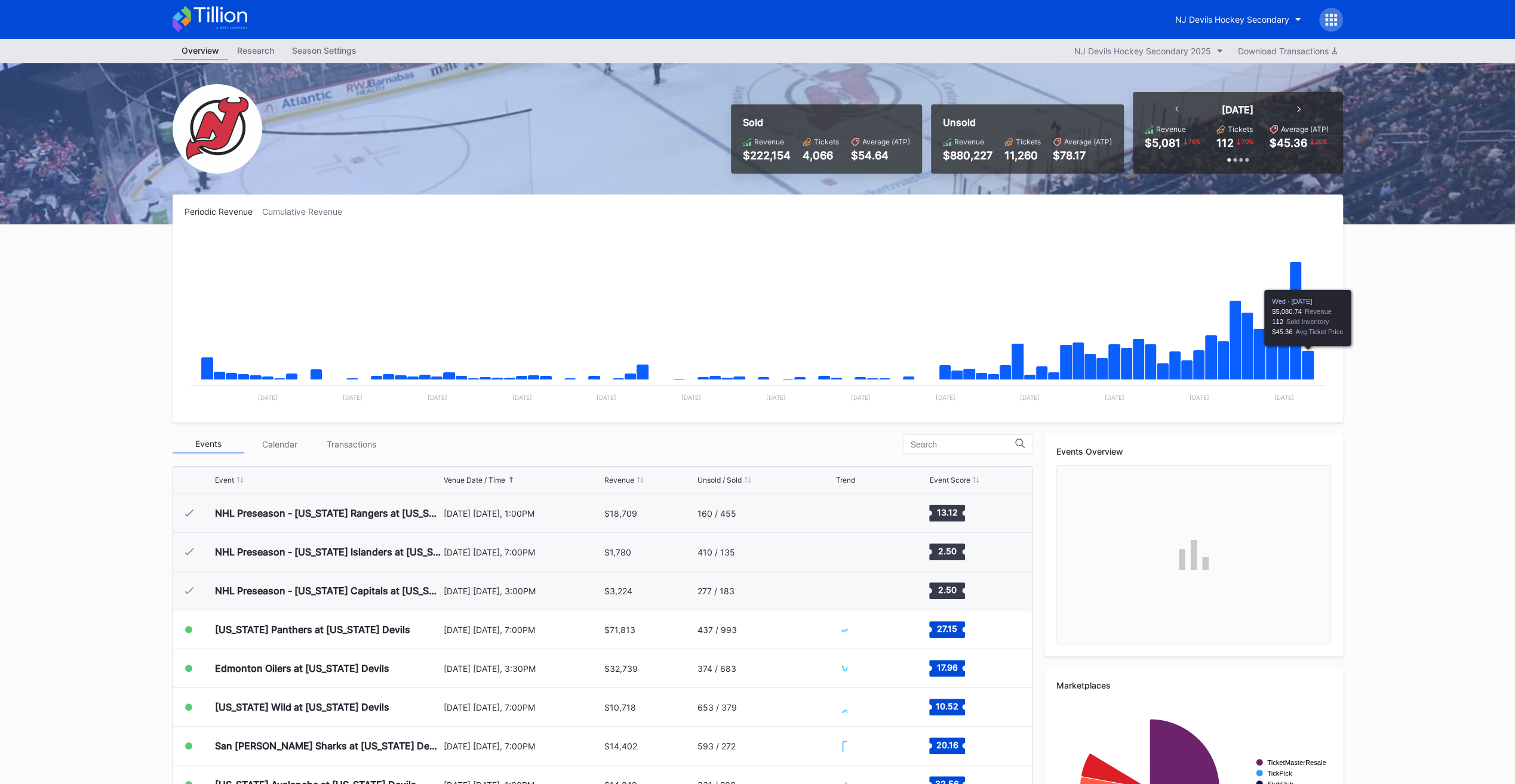
click at [1312, 367] on icon "Chart title" at bounding box center [1307, 365] width 12 height 29
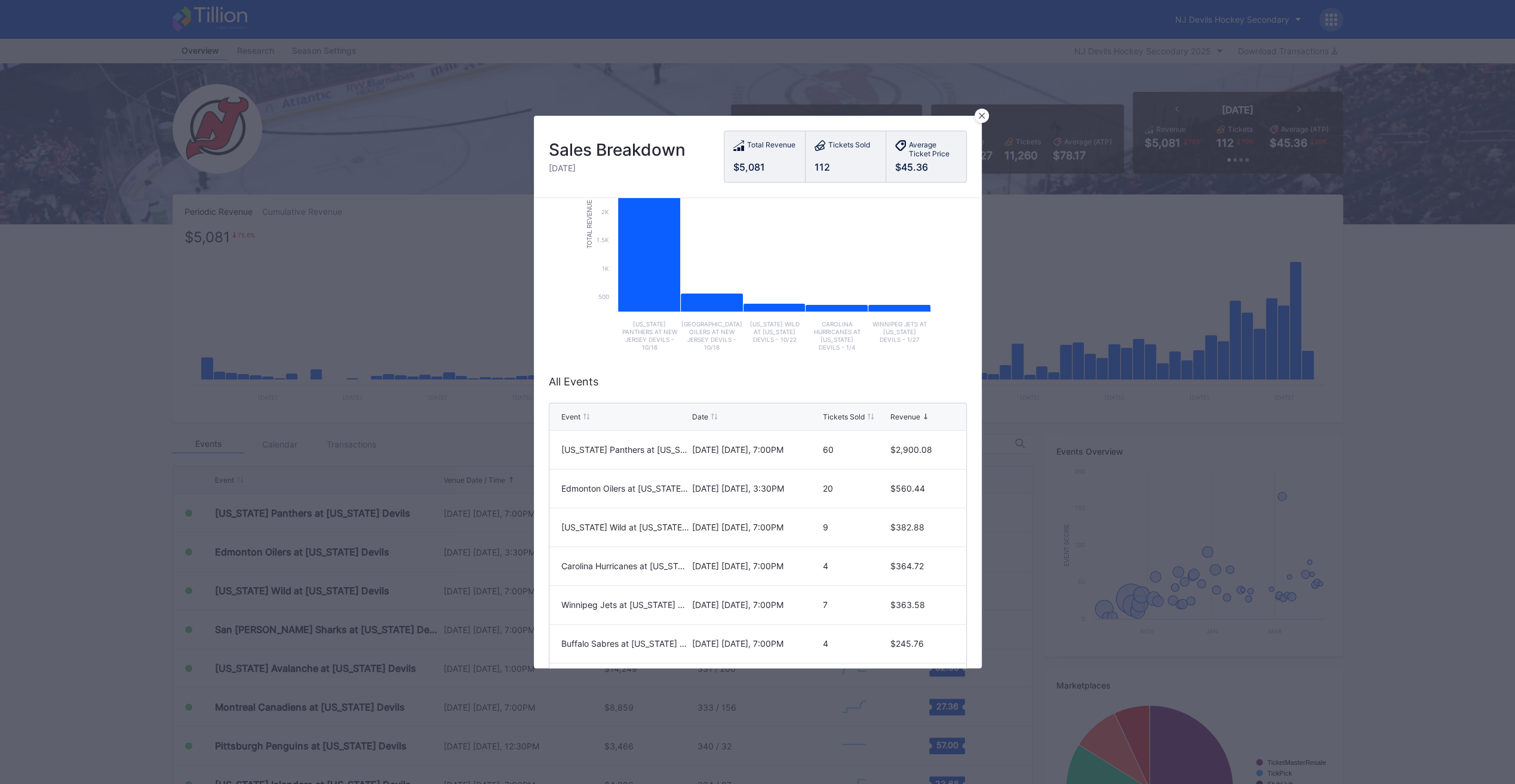
scroll to position [114, 0]
click at [976, 117] on div at bounding box center [981, 115] width 14 height 14
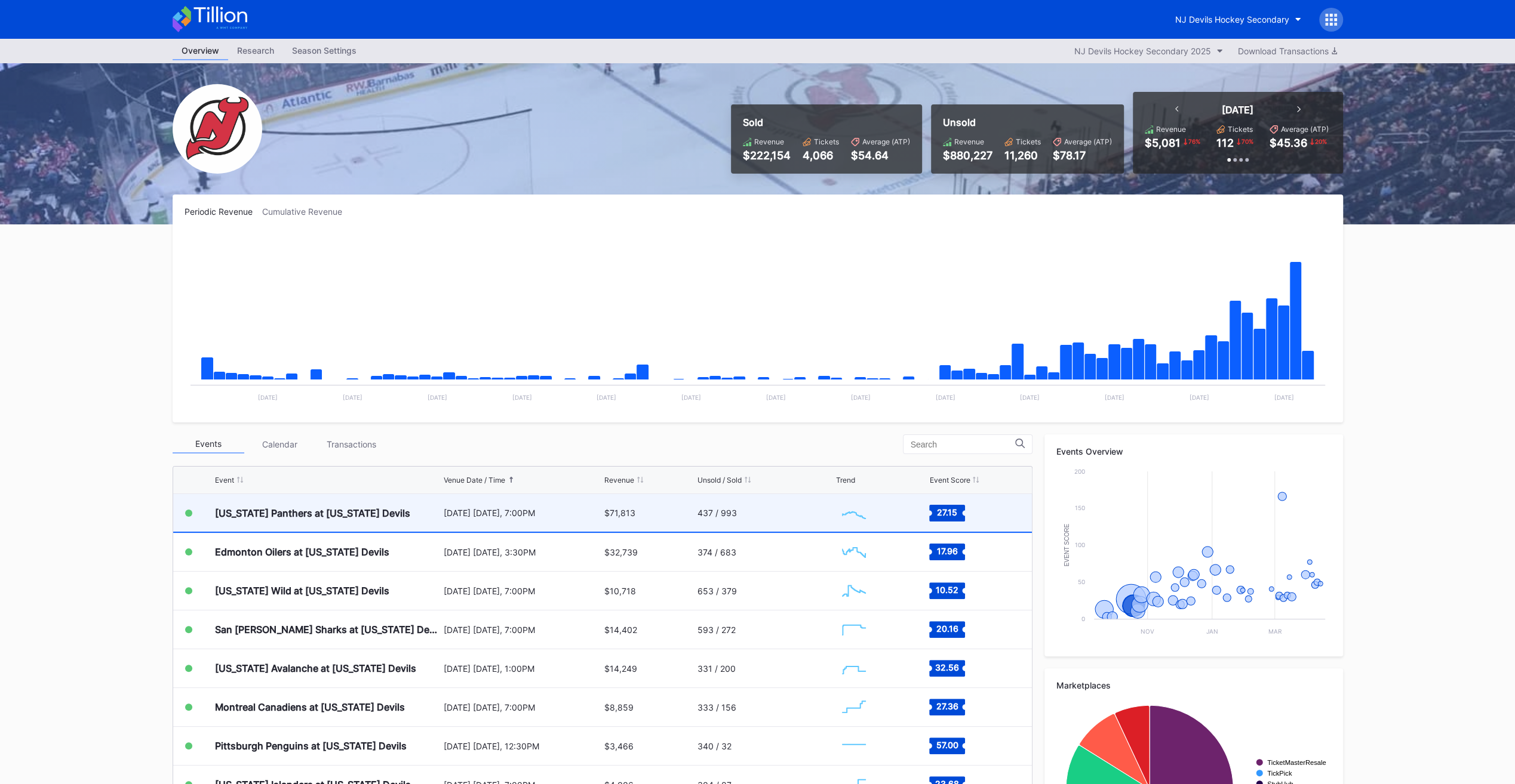
click at [698, 520] on div "437 / 993" at bounding box center [765, 514] width 135 height 38
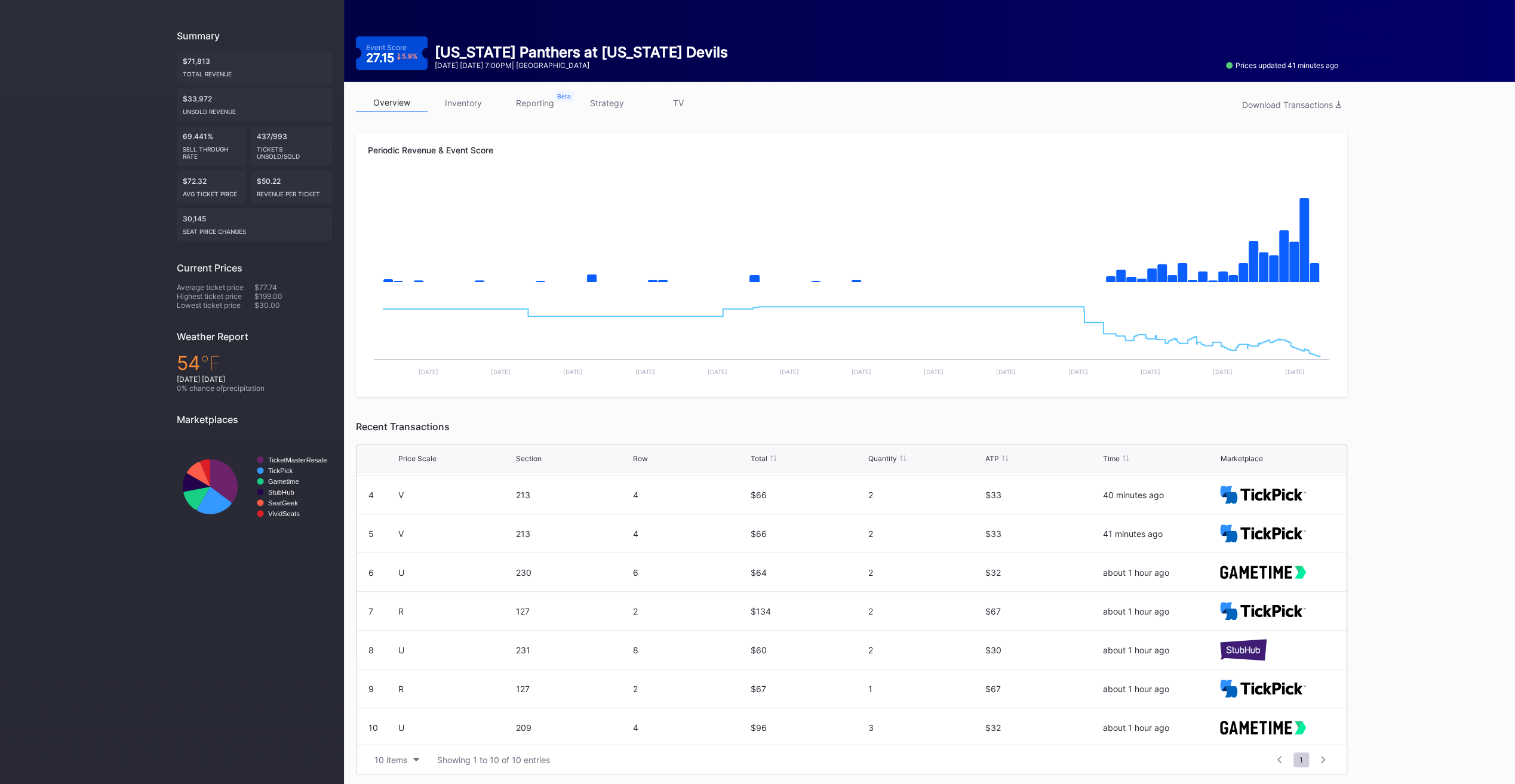
scroll to position [115, 0]
click at [455, 101] on link "inventory" at bounding box center [463, 103] width 72 height 18
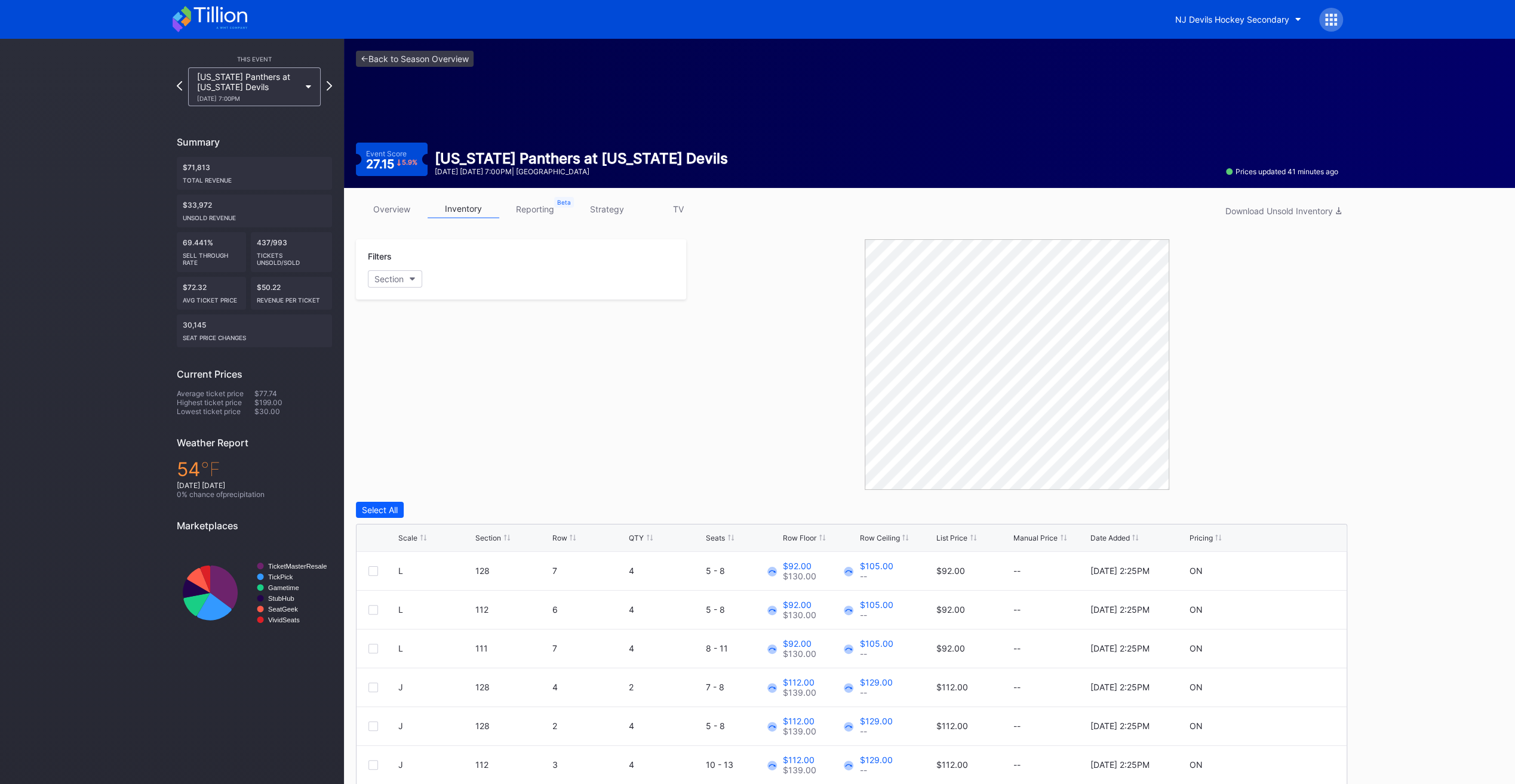
click at [956, 538] on div "List Price" at bounding box center [952, 538] width 31 height 9
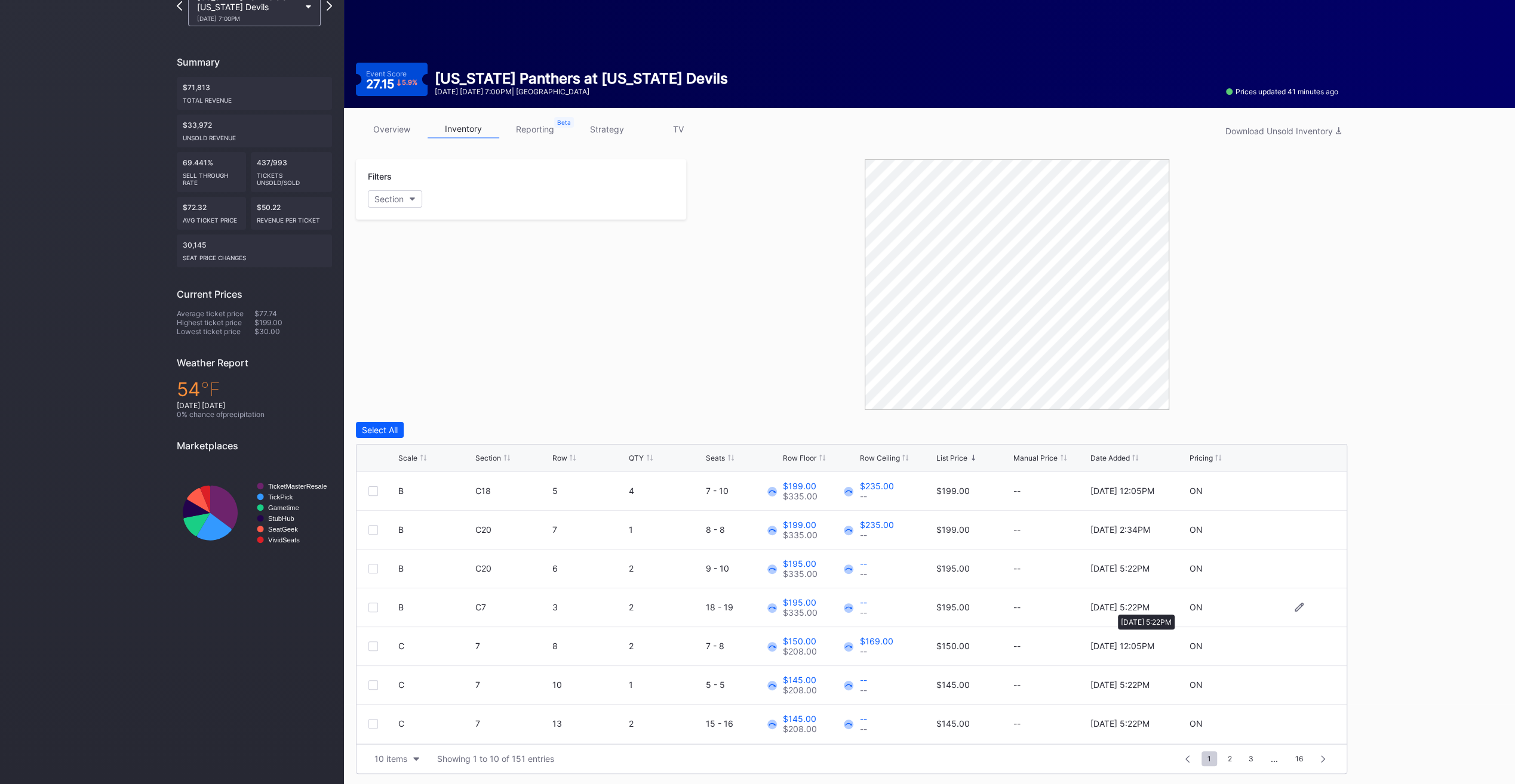
scroll to position [115, 0]
click at [1228, 756] on span "2" at bounding box center [1230, 759] width 16 height 15
click at [1224, 753] on span "3" at bounding box center [1230, 759] width 16 height 15
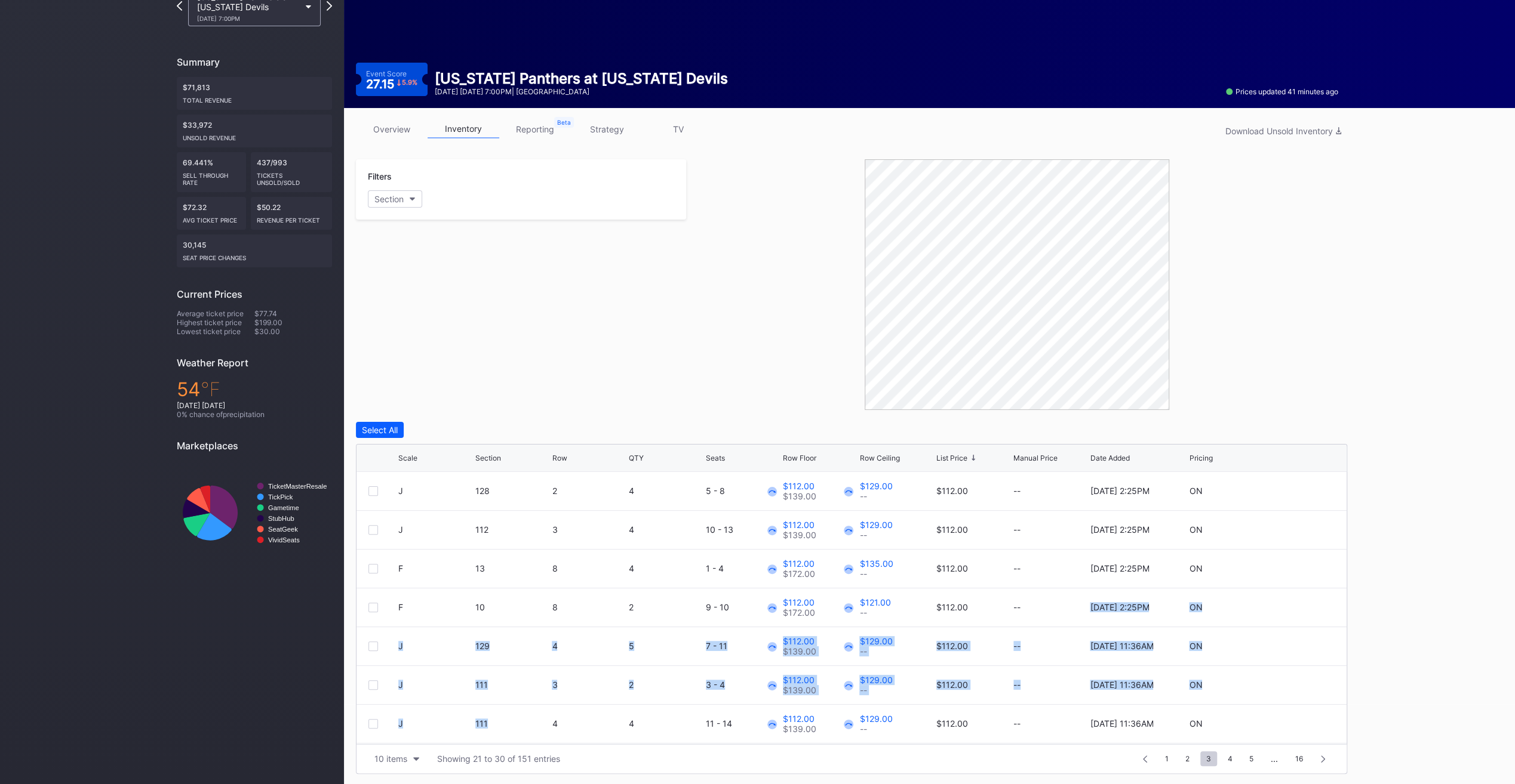
drag, startPoint x: 1061, startPoint y: 617, endPoint x: 488, endPoint y: 744, distance: 586.9
click at [488, 744] on div "Scale Section Row QTY Seats Row Floor Row Ceiling List Price Manual Price Date …" at bounding box center [852, 609] width 991 height 330
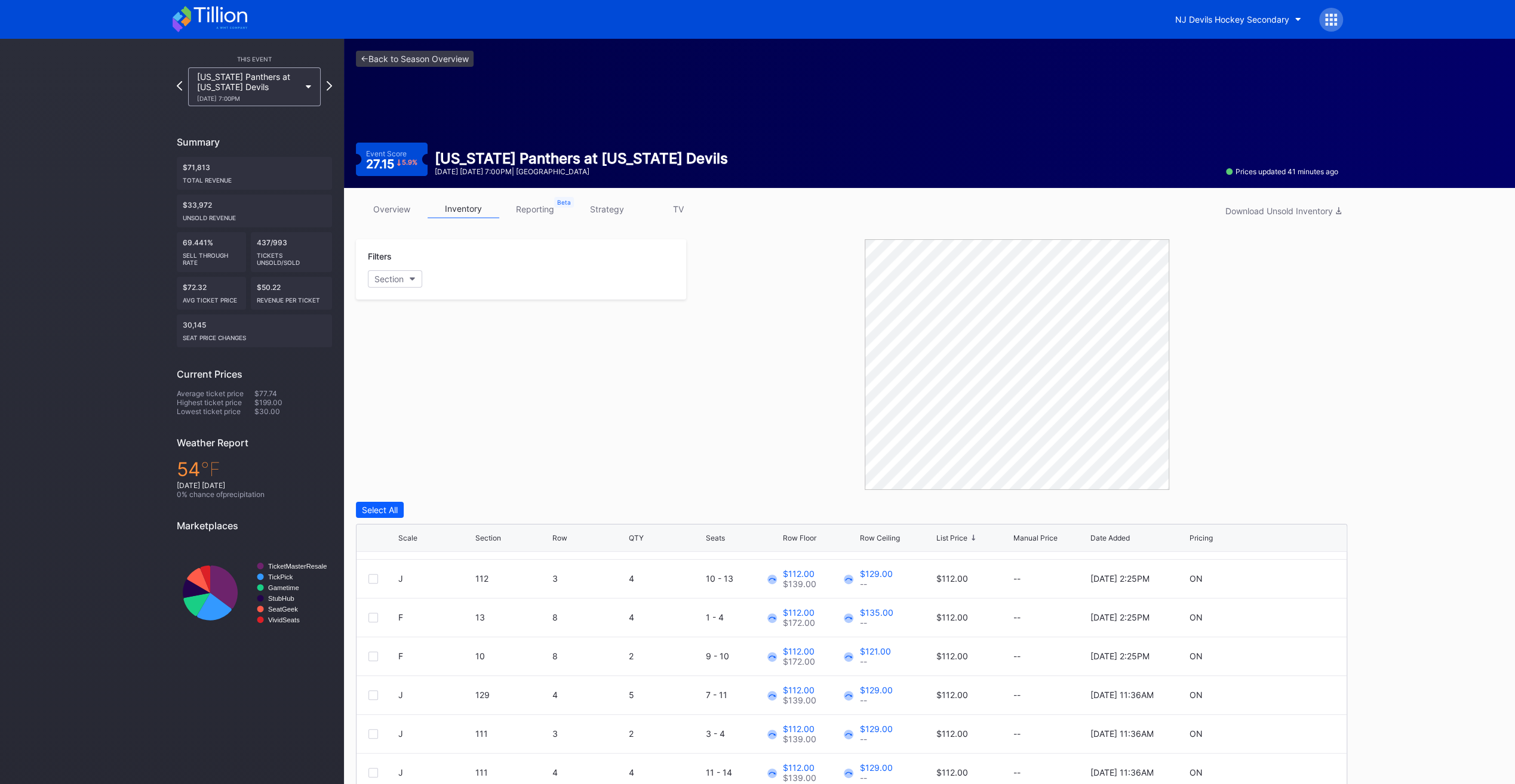
click at [555, 327] on div "Filters Section" at bounding box center [521, 364] width 330 height 251
click at [443, 58] on link "<- Back to Season Overview" at bounding box center [415, 59] width 118 height 16
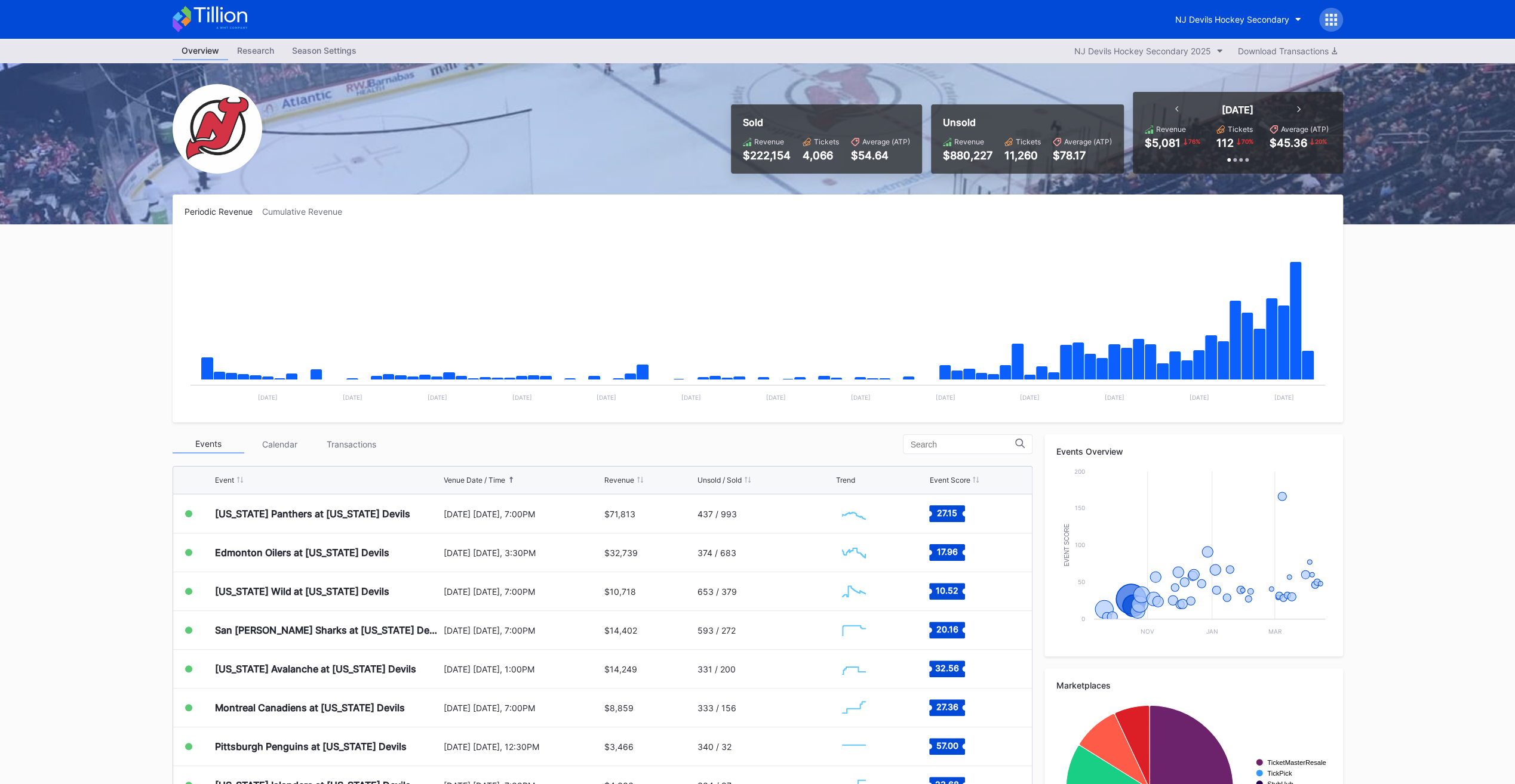
scroll to position [116, 0]
click at [1302, 368] on icon "Chart title" at bounding box center [1307, 365] width 12 height 29
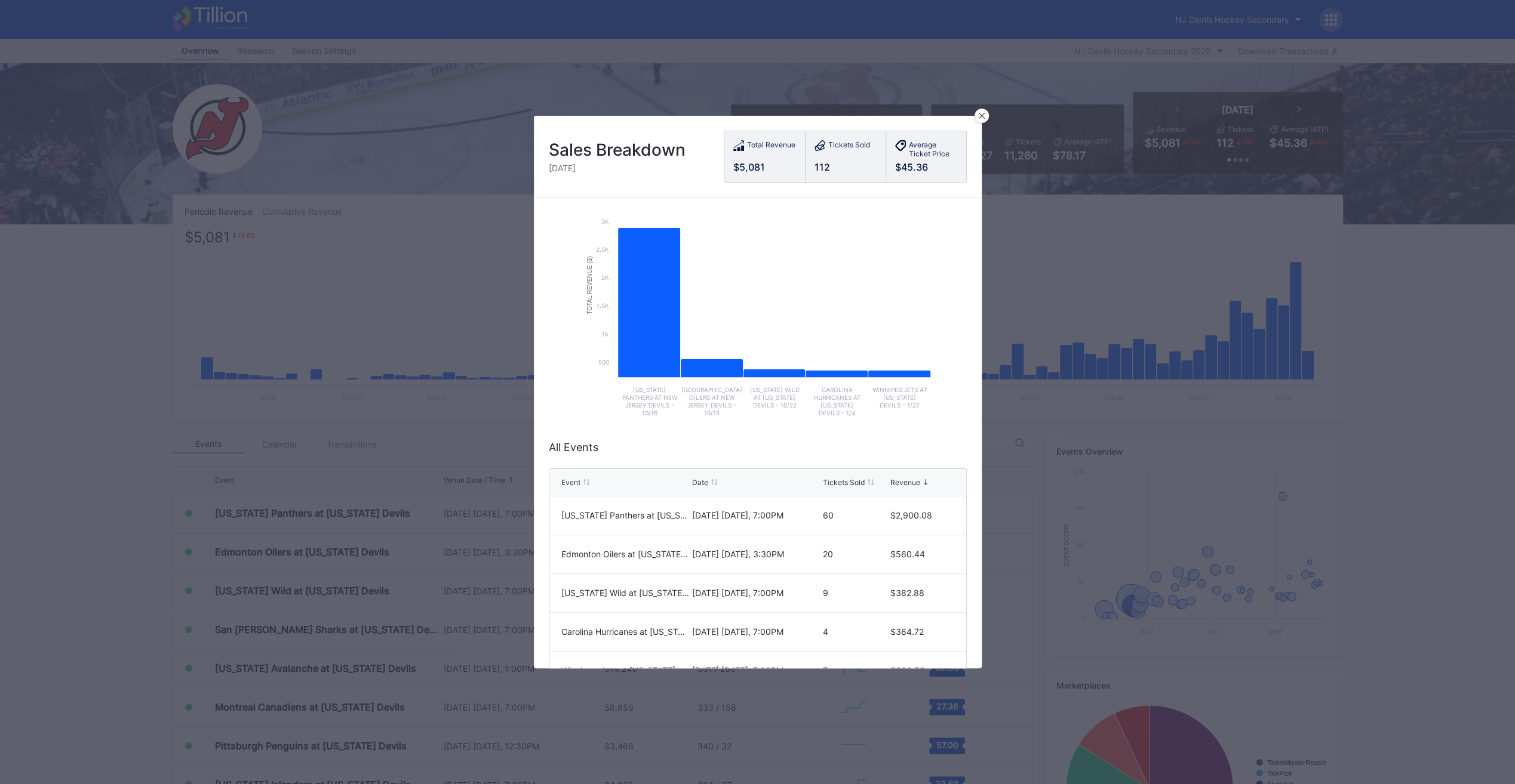
scroll to position [48, 0]
click at [983, 111] on div at bounding box center [981, 115] width 14 height 14
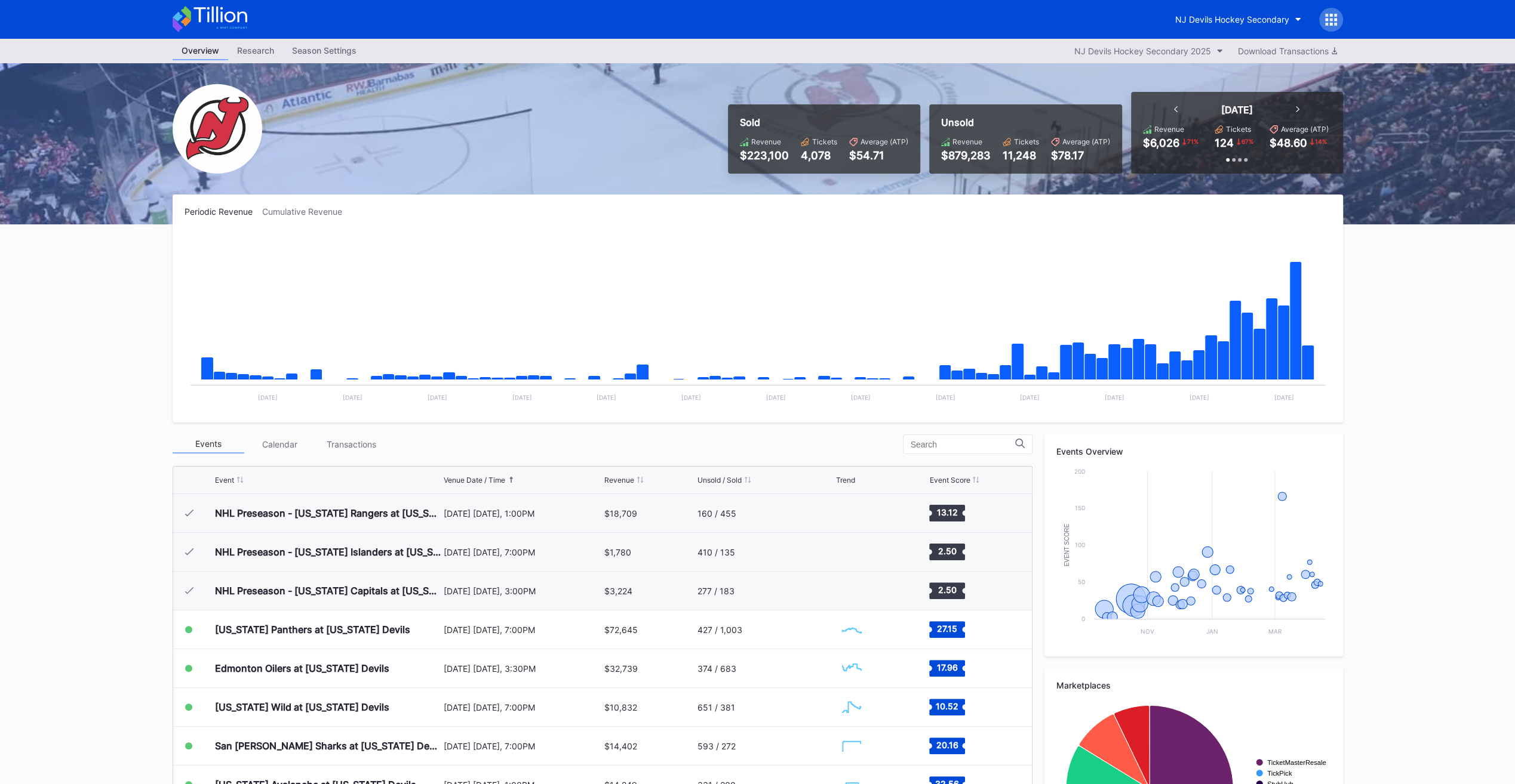
scroll to position [116, 0]
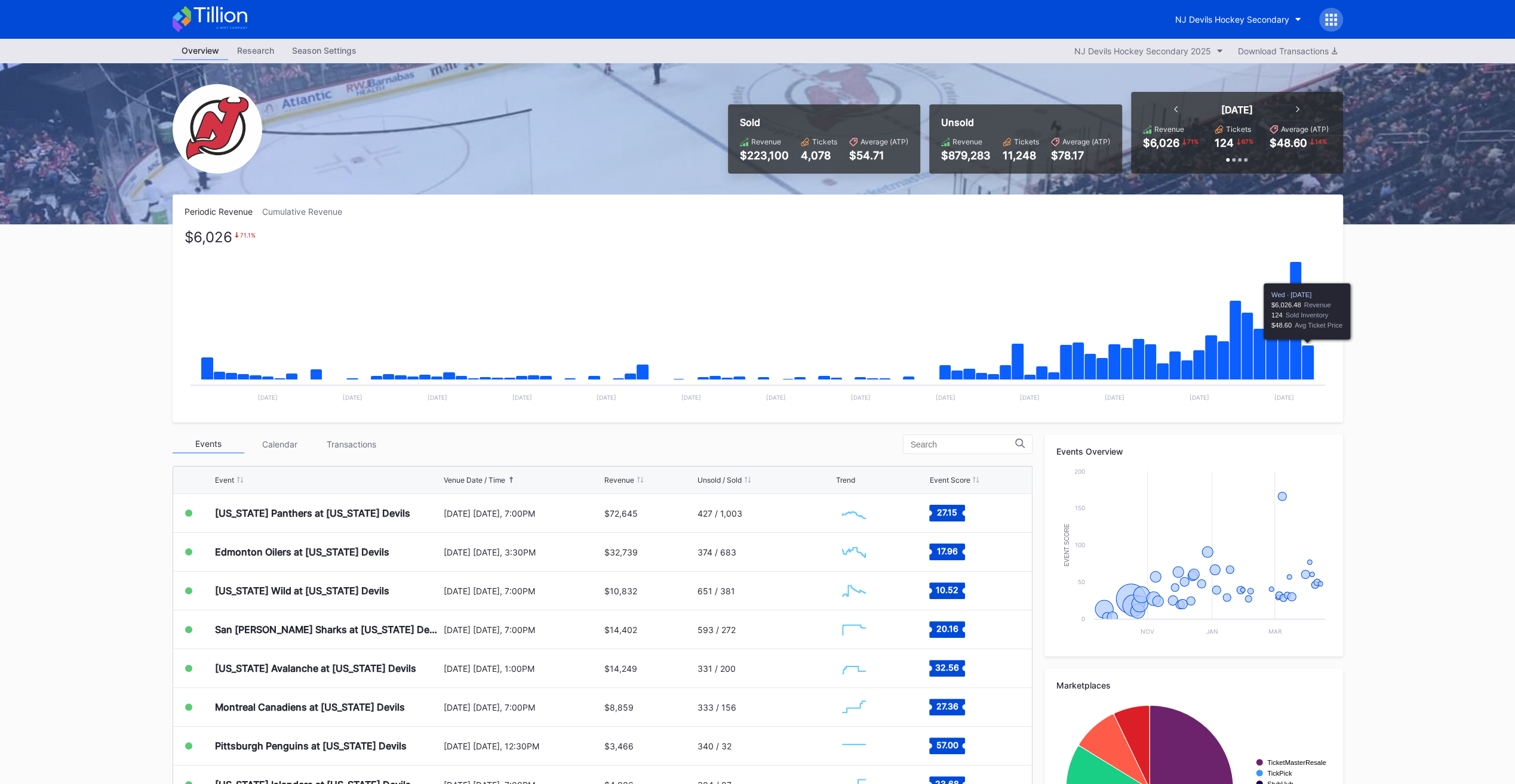
click at [1310, 368] on icon "Chart title" at bounding box center [1307, 363] width 12 height 35
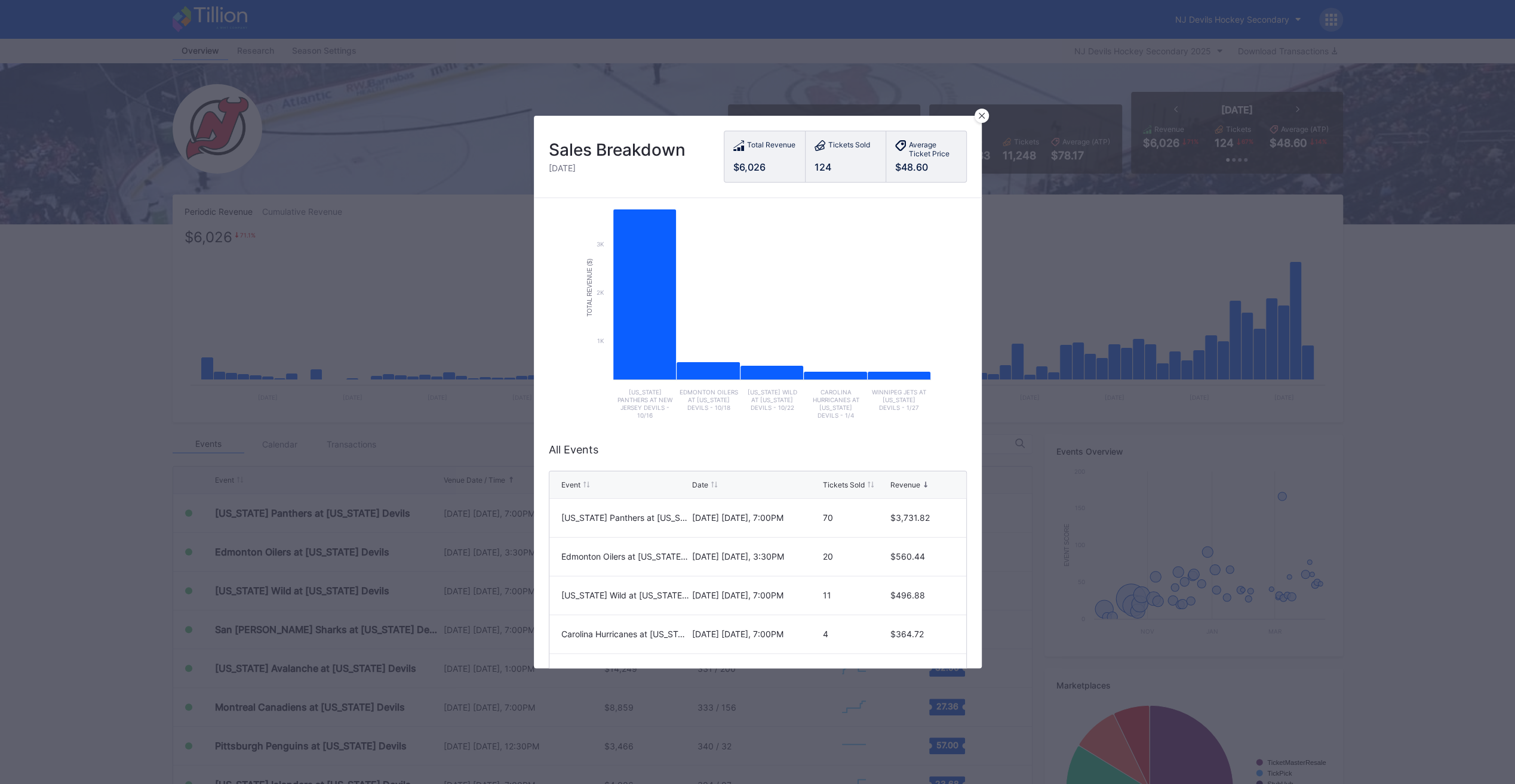
scroll to position [45, 0]
click at [980, 111] on div at bounding box center [981, 115] width 14 height 14
